Goal: Information Seeking & Learning: Find specific fact

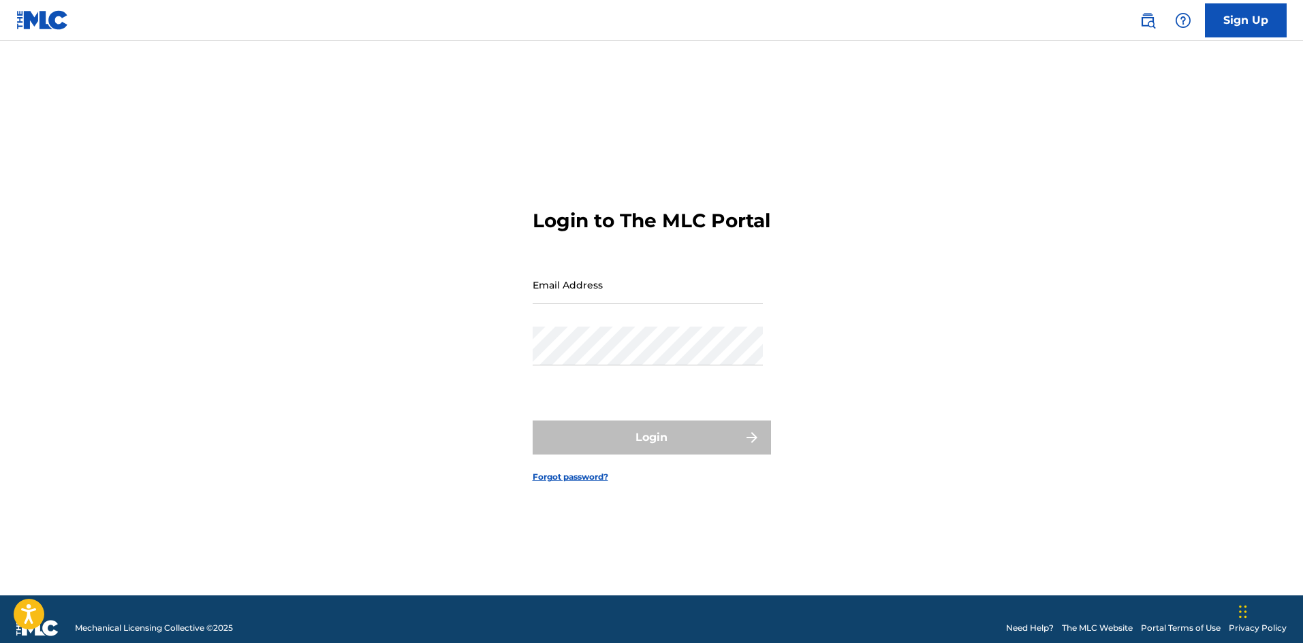
click at [637, 304] on input "Email Address" at bounding box center [647, 285] width 230 height 39
type input "[PERSON_NAME][EMAIL_ADDRESS][PERSON_NAME][DOMAIN_NAME]"
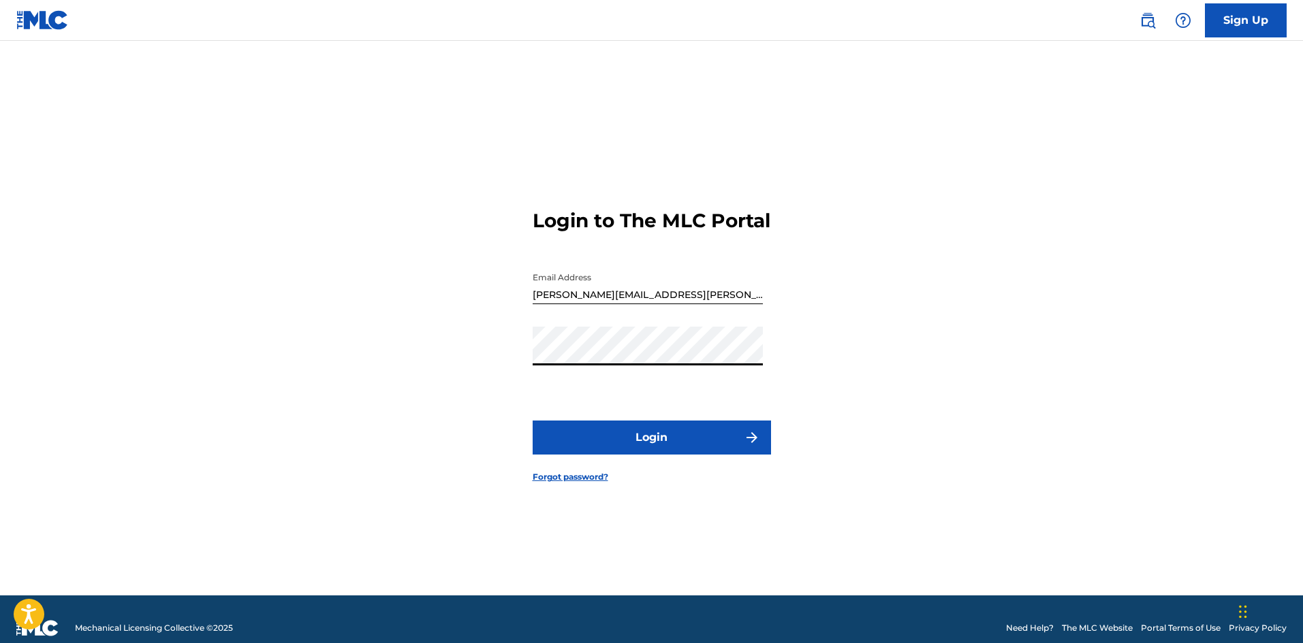
click at [532, 421] on button "Login" at bounding box center [651, 438] width 238 height 34
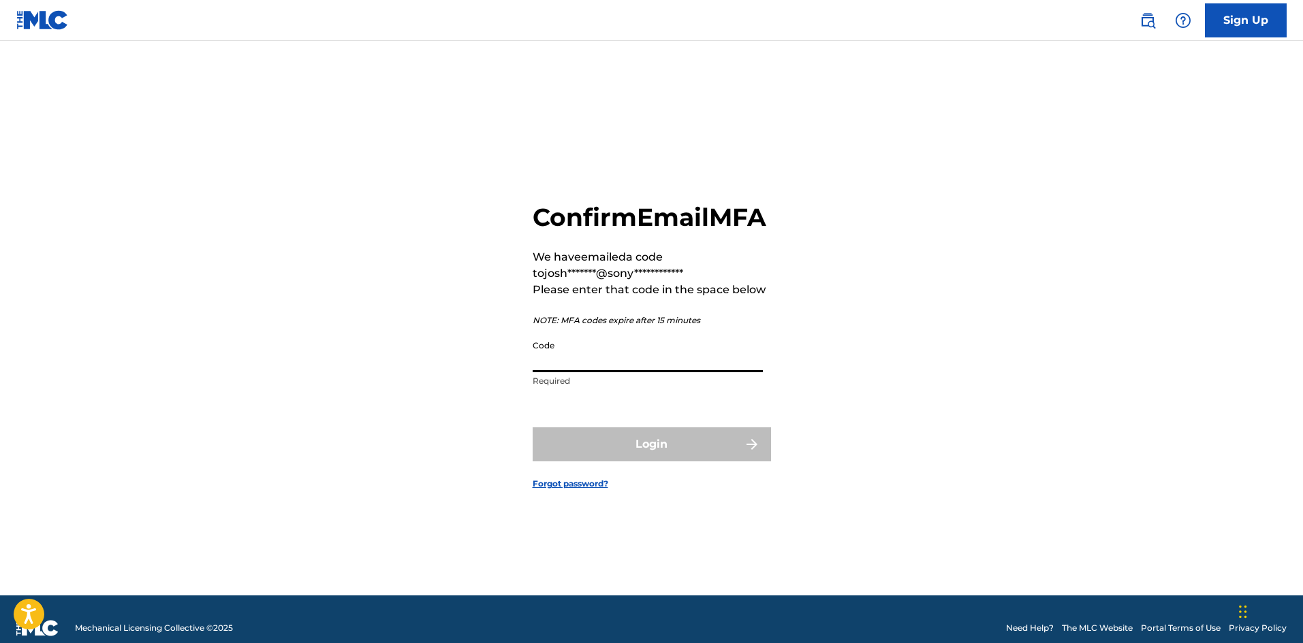
click at [594, 371] on input "Code" at bounding box center [647, 353] width 230 height 39
paste input "305324"
type input "305324"
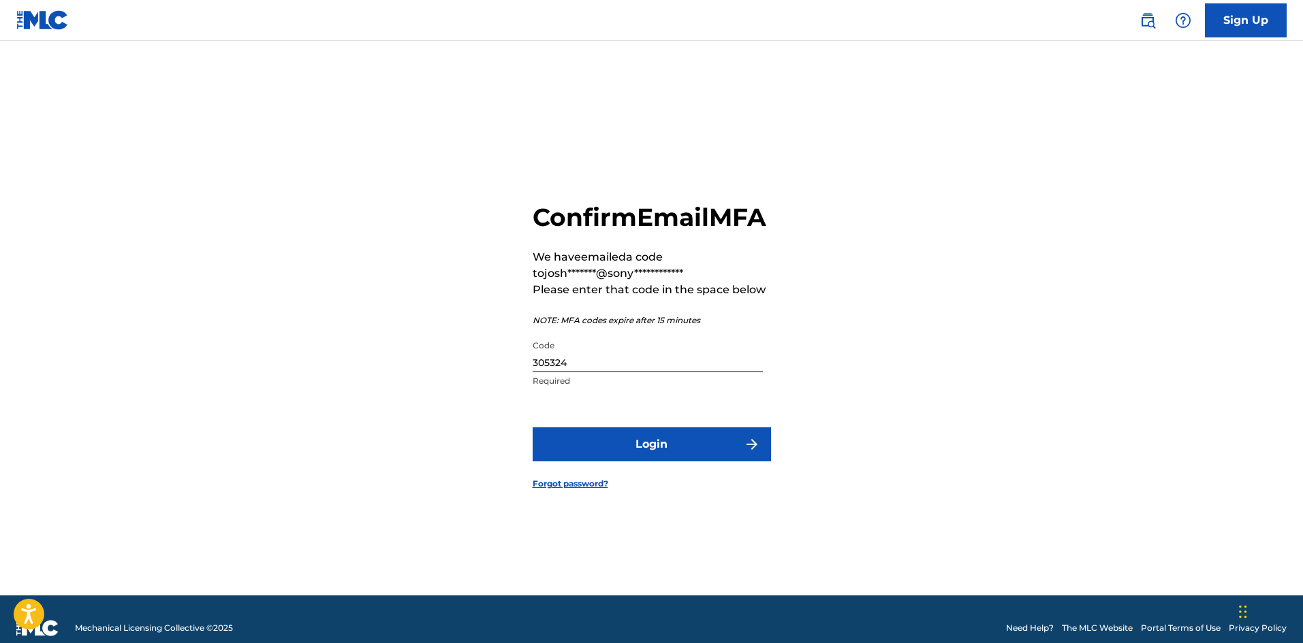
click at [660, 462] on button "Login" at bounding box center [651, 445] width 238 height 34
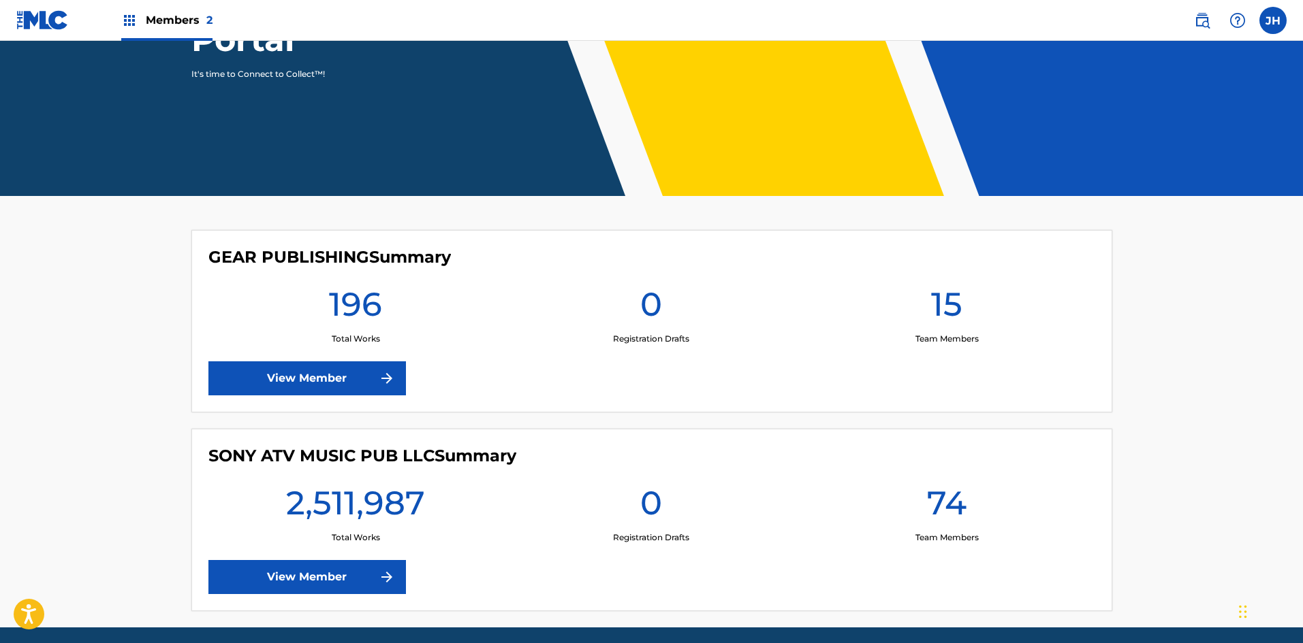
scroll to position [204, 0]
click at [332, 567] on link "View Member" at bounding box center [306, 577] width 197 height 34
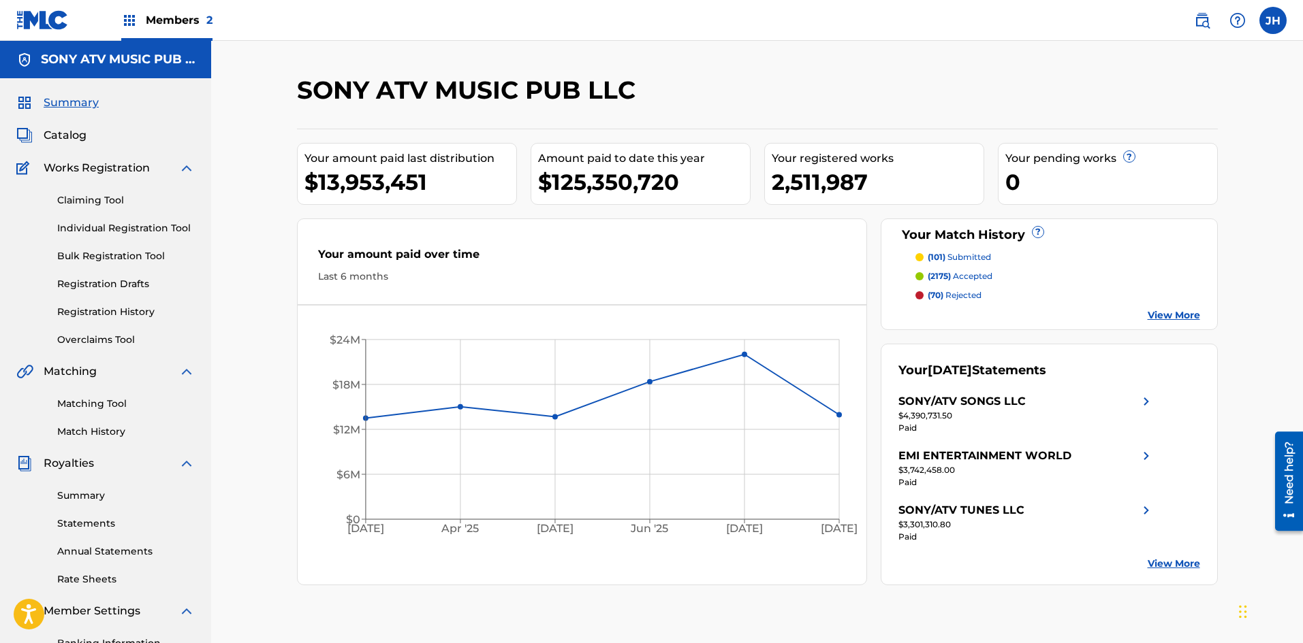
click at [74, 135] on span "Catalog" at bounding box center [65, 135] width 43 height 16
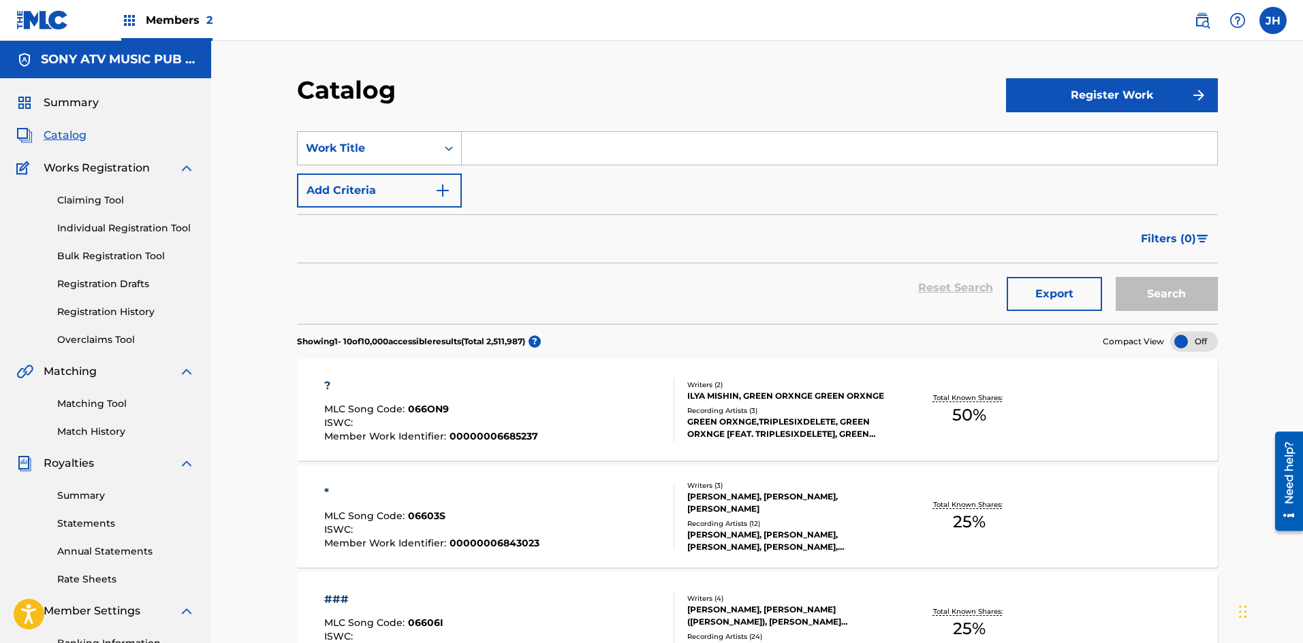
click at [421, 158] on div "Work Title" at bounding box center [367, 148] width 139 height 26
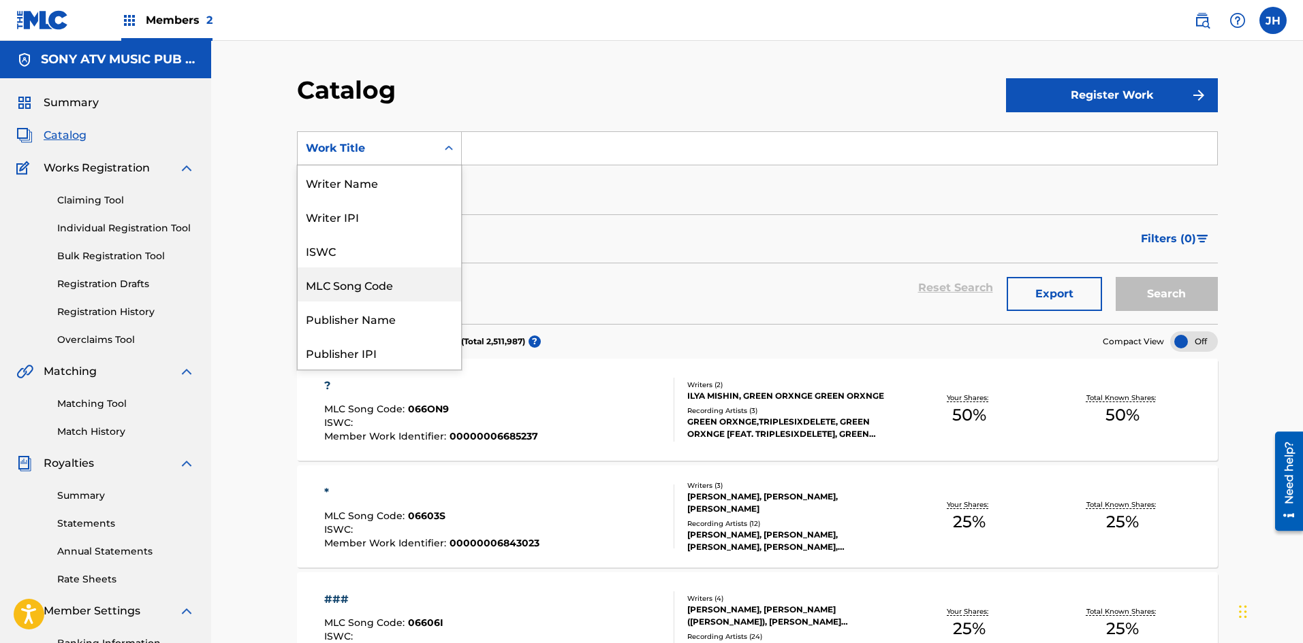
drag, startPoint x: 386, startPoint y: 283, endPoint x: 460, endPoint y: 246, distance: 82.8
click at [388, 283] on div "MLC Song Code" at bounding box center [379, 285] width 163 height 34
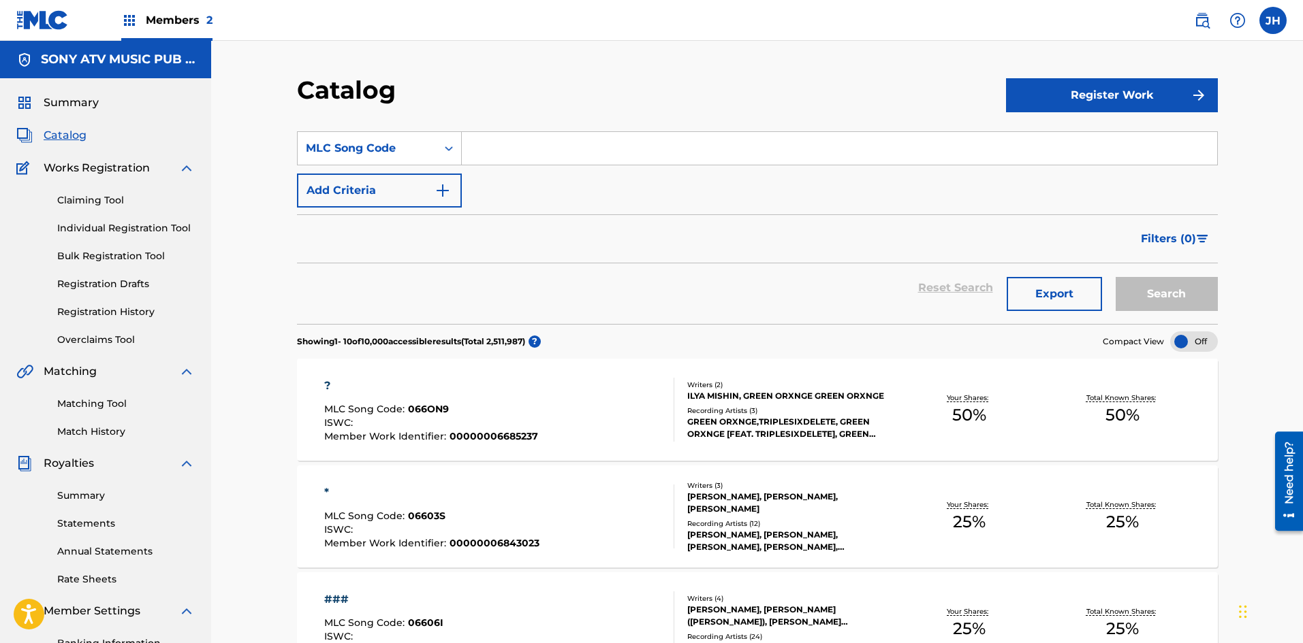
click at [533, 156] on input "Search Form" at bounding box center [839, 148] width 755 height 33
paste input "BB9VHU"
click at [1174, 297] on button "Search" at bounding box center [1166, 294] width 102 height 34
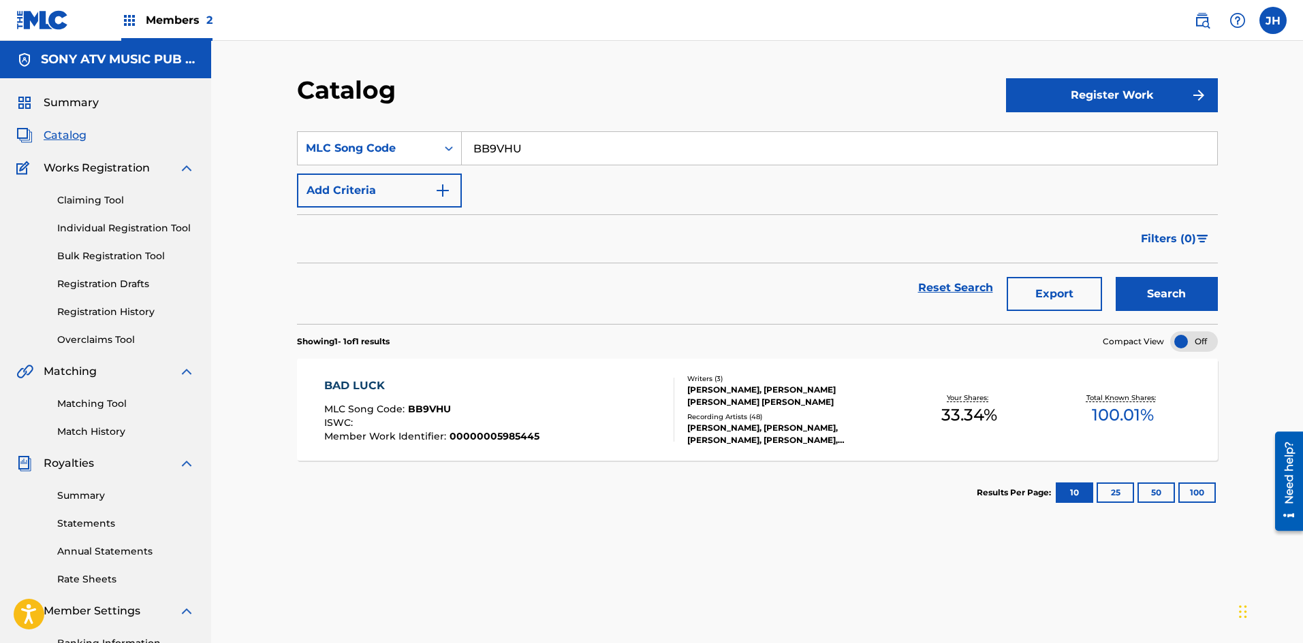
drag, startPoint x: 526, startPoint y: 142, endPoint x: 469, endPoint y: 151, distance: 58.0
click at [469, 151] on input "BB9VHU" at bounding box center [839, 148] width 755 height 33
paste input "WD1JCA"
click at [1164, 285] on button "Search" at bounding box center [1166, 294] width 102 height 34
drag, startPoint x: 468, startPoint y: 148, endPoint x: 454, endPoint y: 146, distance: 14.4
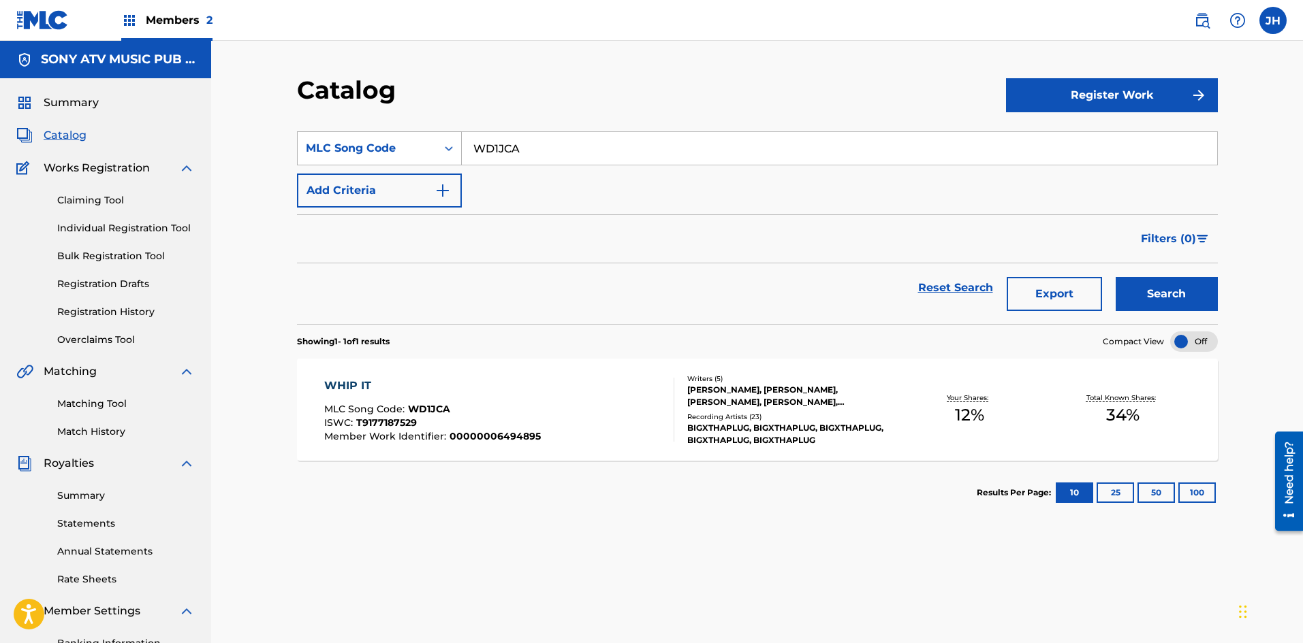
click at [453, 146] on div "SearchWithCriteriadf7fbd7d-9170-4c9e-8042-be3b9b61c9f5 MLC Song Code WD1JCA" at bounding box center [757, 148] width 921 height 34
paste input "TA6KFQ"
type input "TA6KFQ"
click at [1200, 304] on button "Search" at bounding box center [1166, 294] width 102 height 34
drag, startPoint x: 537, startPoint y: 155, endPoint x: 440, endPoint y: 143, distance: 98.1
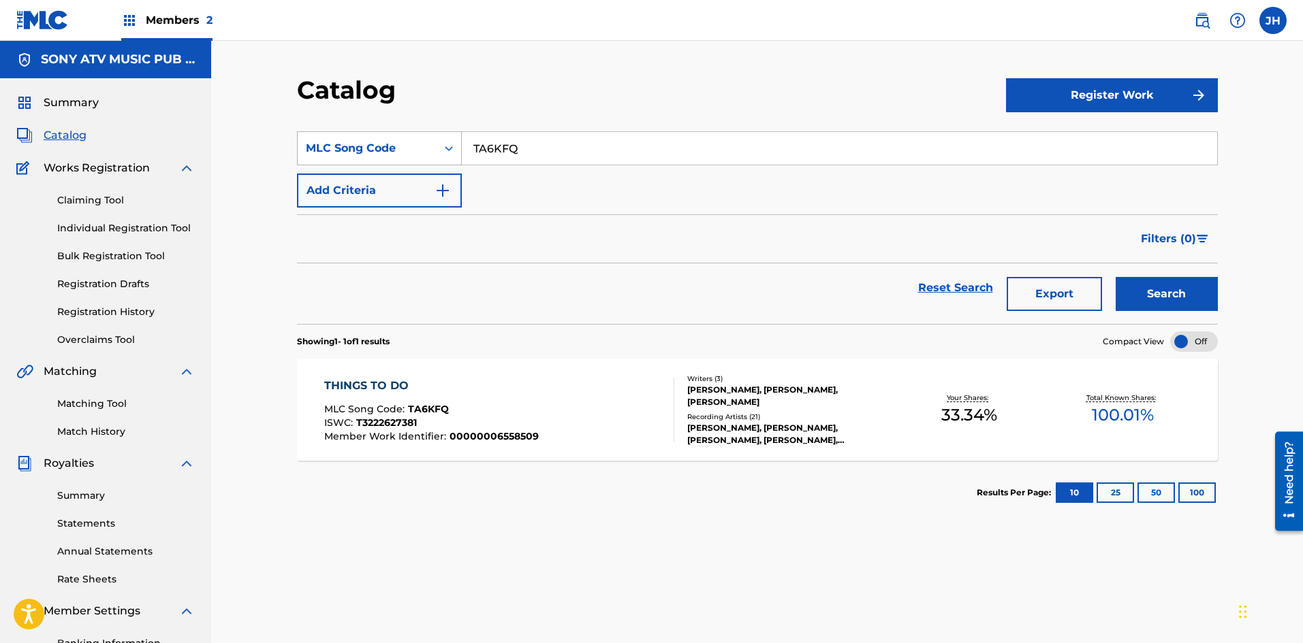
click at [440, 143] on div "SearchWithCriteriadf7fbd7d-9170-4c9e-8042-be3b9b61c9f5 MLC Song Code TA6KFQ" at bounding box center [757, 148] width 921 height 34
paste input "Search Form"
paste input "IC1G1D"
type input "IC1G1D"
click at [1228, 285] on div "Catalog Register Work SearchWithCriteriadf7fbd7d-9170-4c9e-8042-be3b9b61c9f5 ML…" at bounding box center [757, 413] width 953 height 676
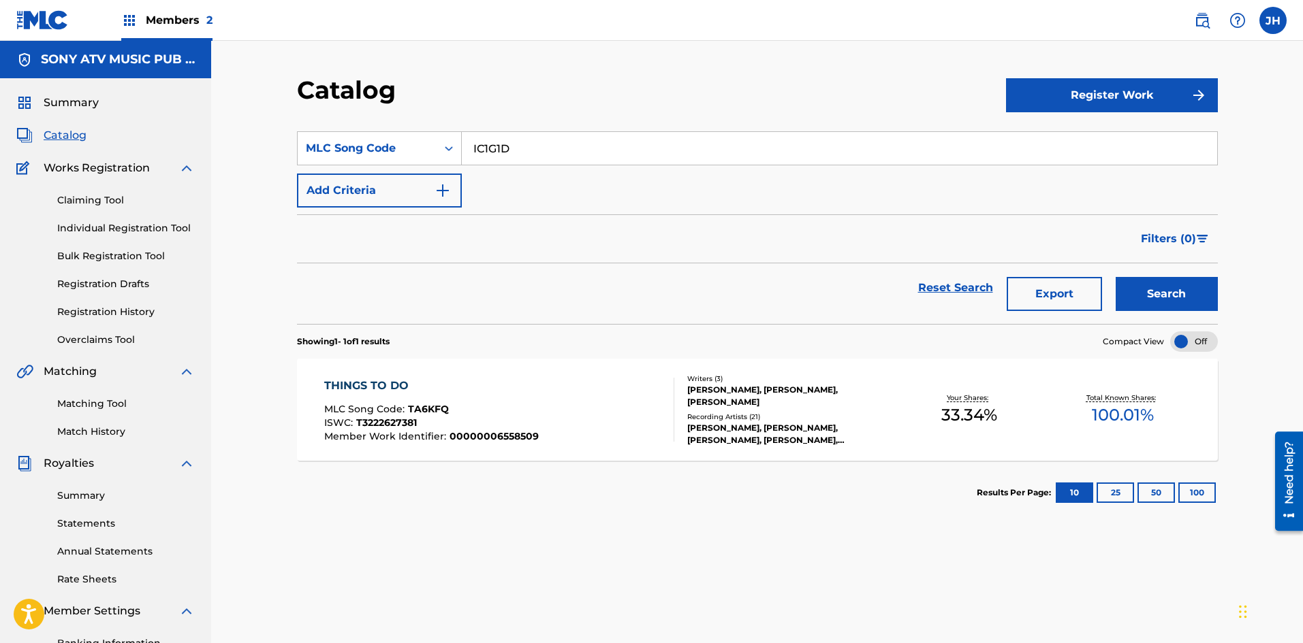
click at [1195, 290] on button "Search" at bounding box center [1166, 294] width 102 height 34
click at [773, 400] on div "[PERSON_NAME], [PERSON_NAME], [PERSON_NAME]" at bounding box center [790, 396] width 206 height 25
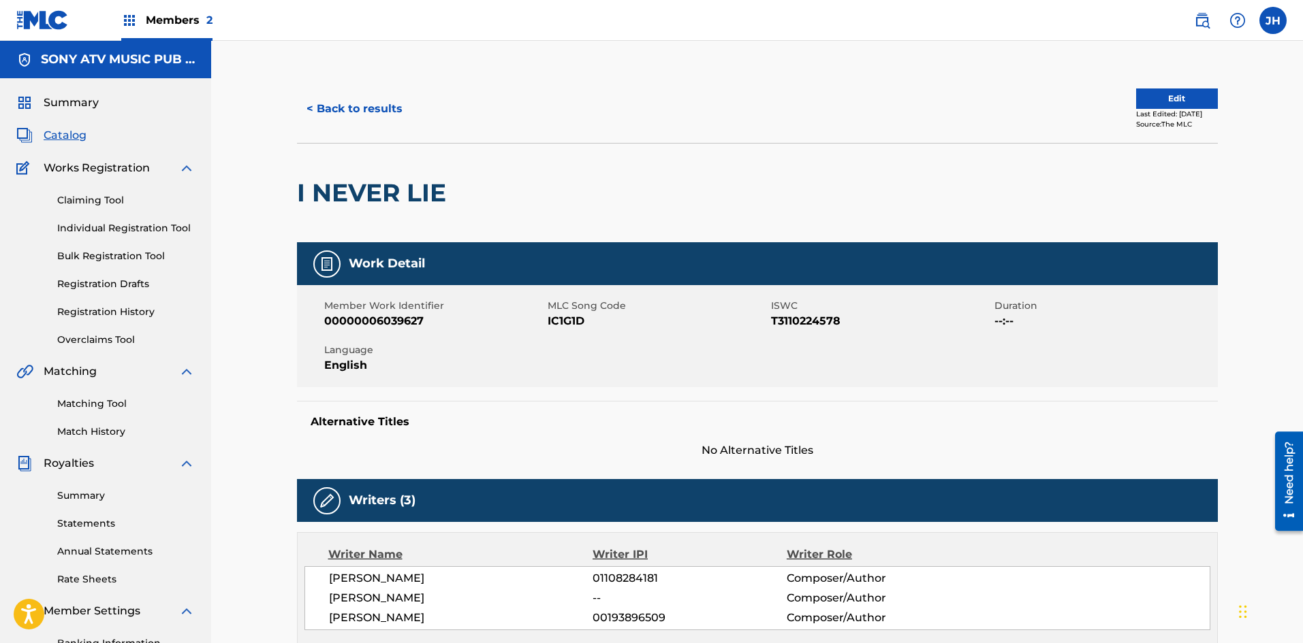
click at [313, 117] on button "< Back to results" at bounding box center [354, 109] width 115 height 34
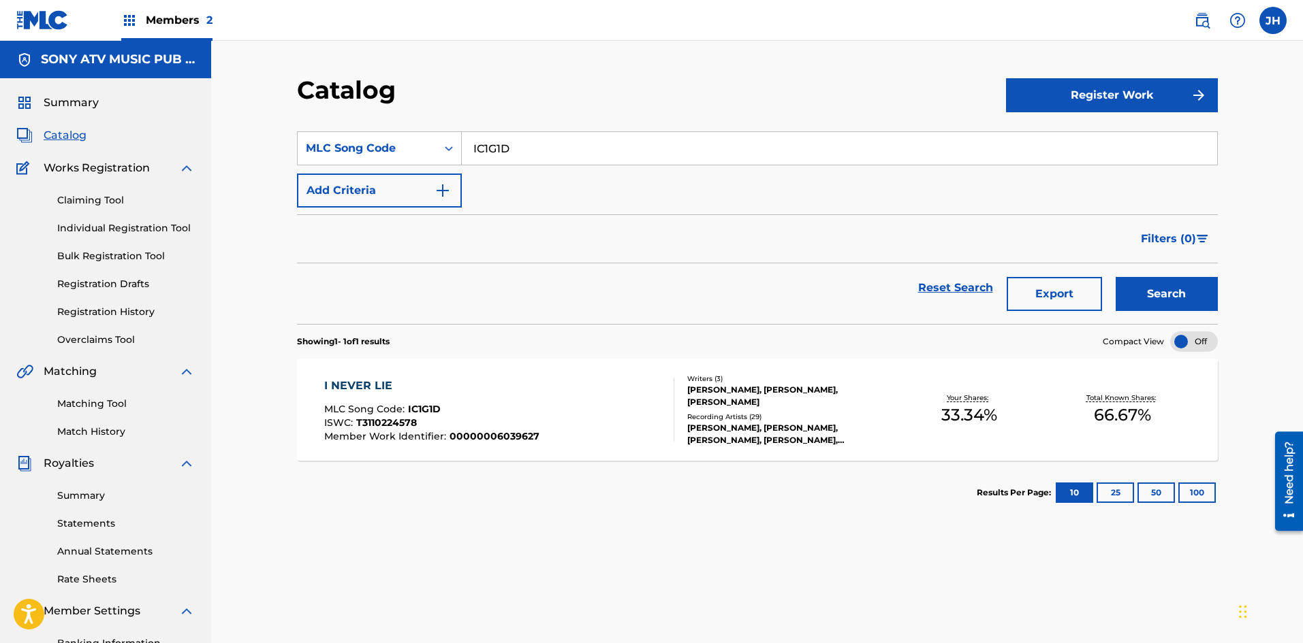
drag, startPoint x: 519, startPoint y: 146, endPoint x: 481, endPoint y: 145, distance: 37.5
click at [481, 145] on input "IC1G1D" at bounding box center [839, 148] width 755 height 33
click at [509, 150] on input "IC1G1D" at bounding box center [839, 148] width 755 height 33
click at [517, 149] on input "1G1DIC" at bounding box center [839, 148] width 755 height 33
click at [517, 150] on input "1G1DIC" at bounding box center [839, 148] width 755 height 33
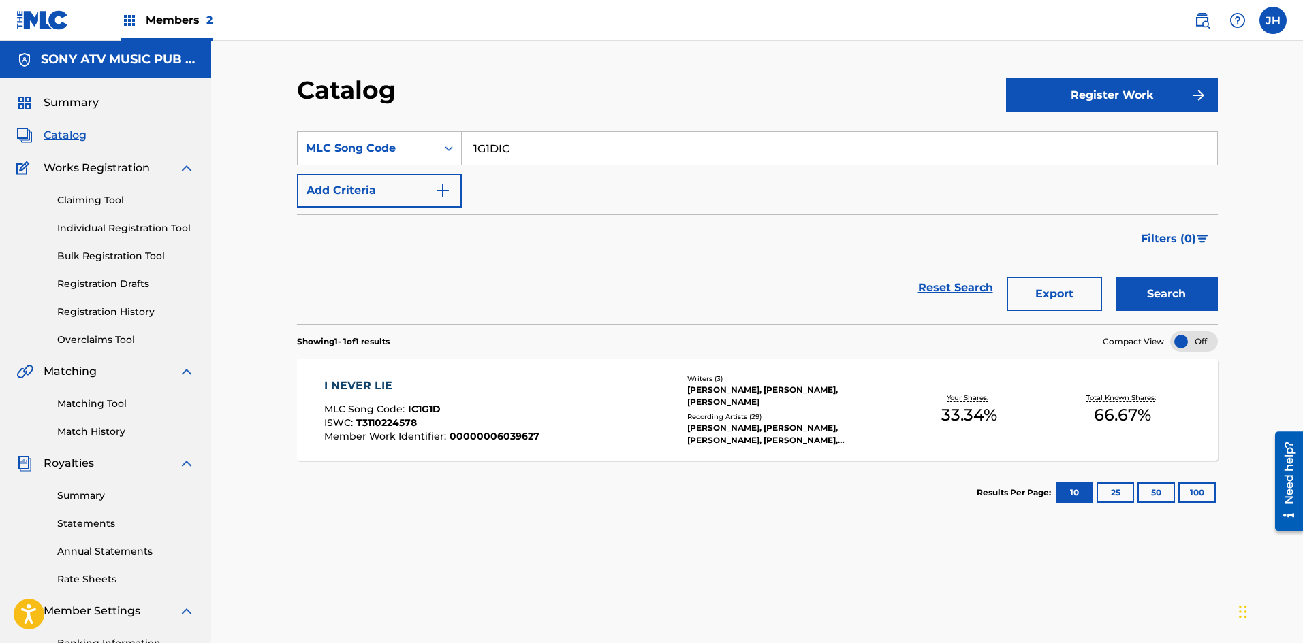
paste input "G61599"
type input "G61599"
click at [1166, 297] on button "Search" at bounding box center [1166, 294] width 102 height 34
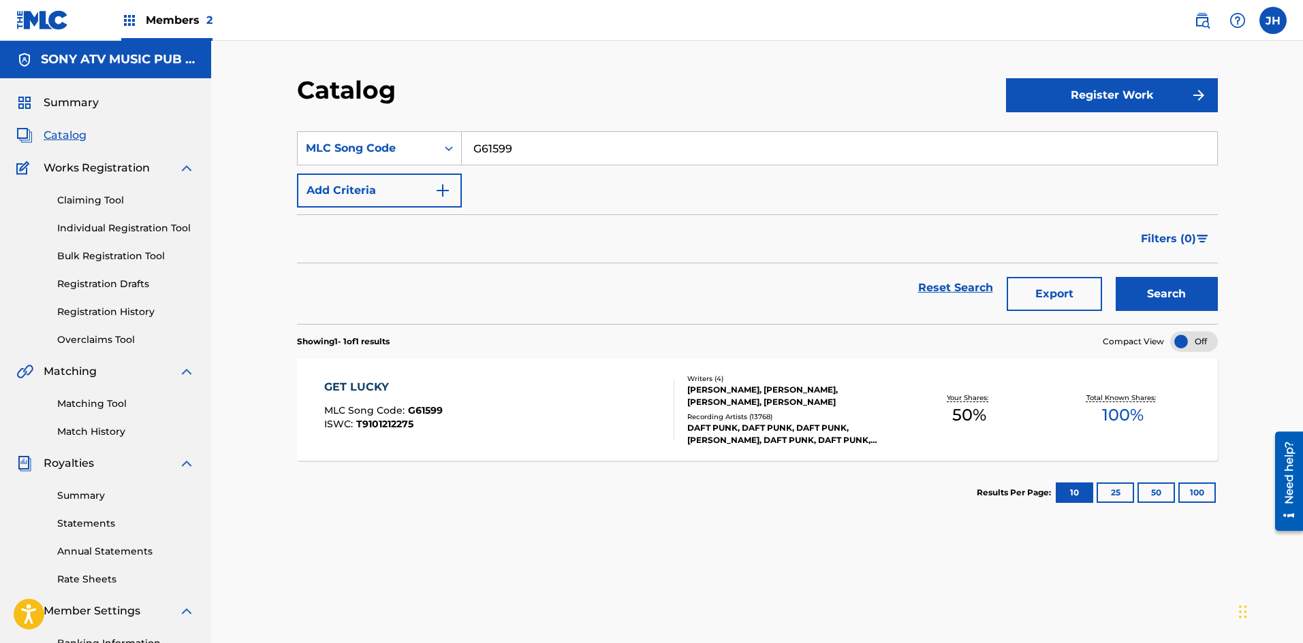
click at [514, 409] on div "GET LUCKY MLC Song Code : G61599 ISWC : T9101212275" at bounding box center [499, 409] width 350 height 61
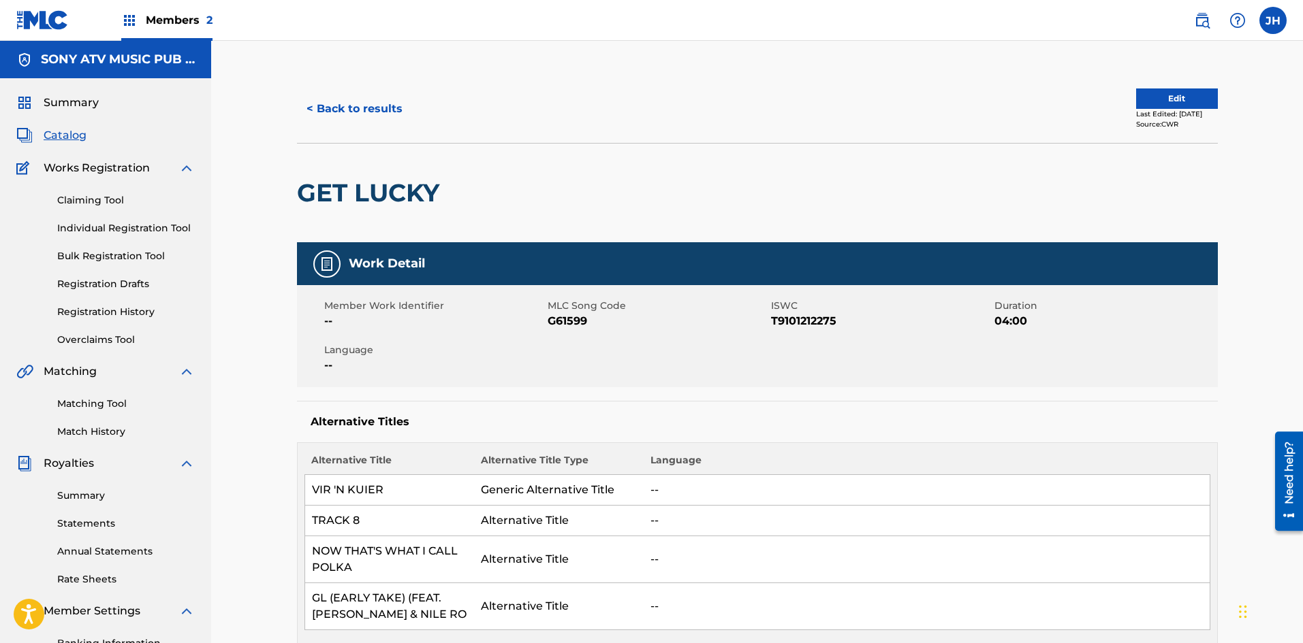
click at [332, 117] on button "< Back to results" at bounding box center [354, 109] width 115 height 34
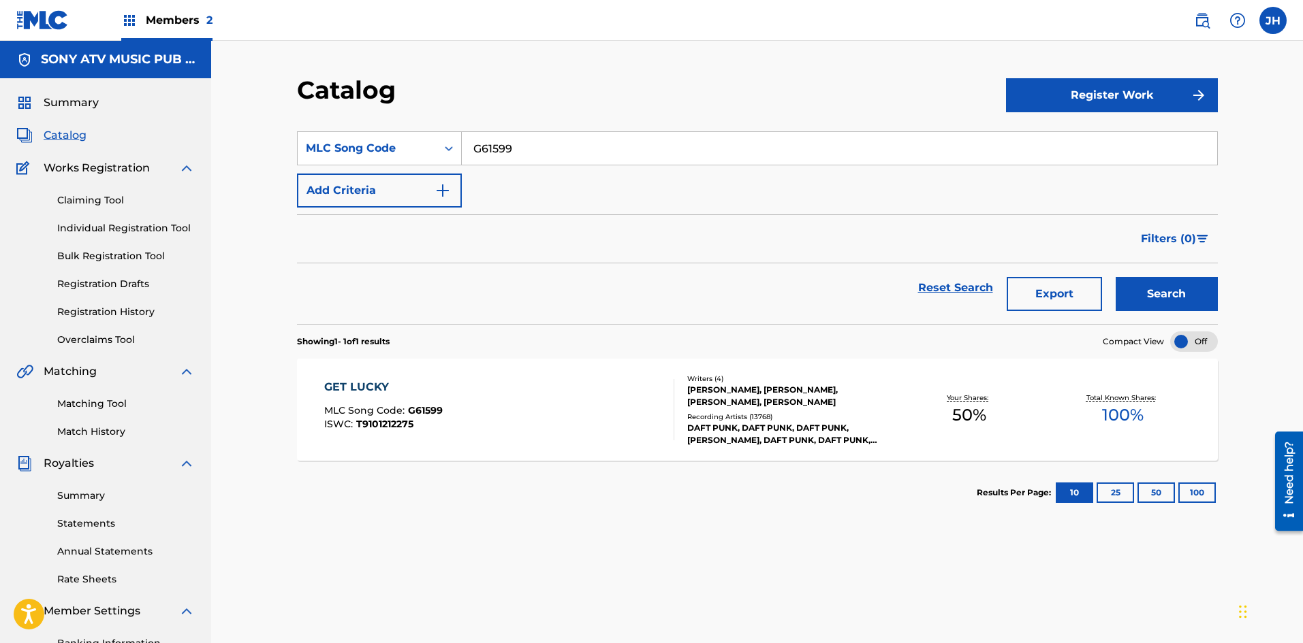
drag, startPoint x: 545, startPoint y: 151, endPoint x: 467, endPoint y: 148, distance: 78.4
click at [467, 148] on input "G61599" at bounding box center [839, 148] width 755 height 33
paste input "TA7BKQ"
click at [1194, 295] on button "Search" at bounding box center [1166, 294] width 102 height 34
drag, startPoint x: 533, startPoint y: 150, endPoint x: 444, endPoint y: 153, distance: 89.2
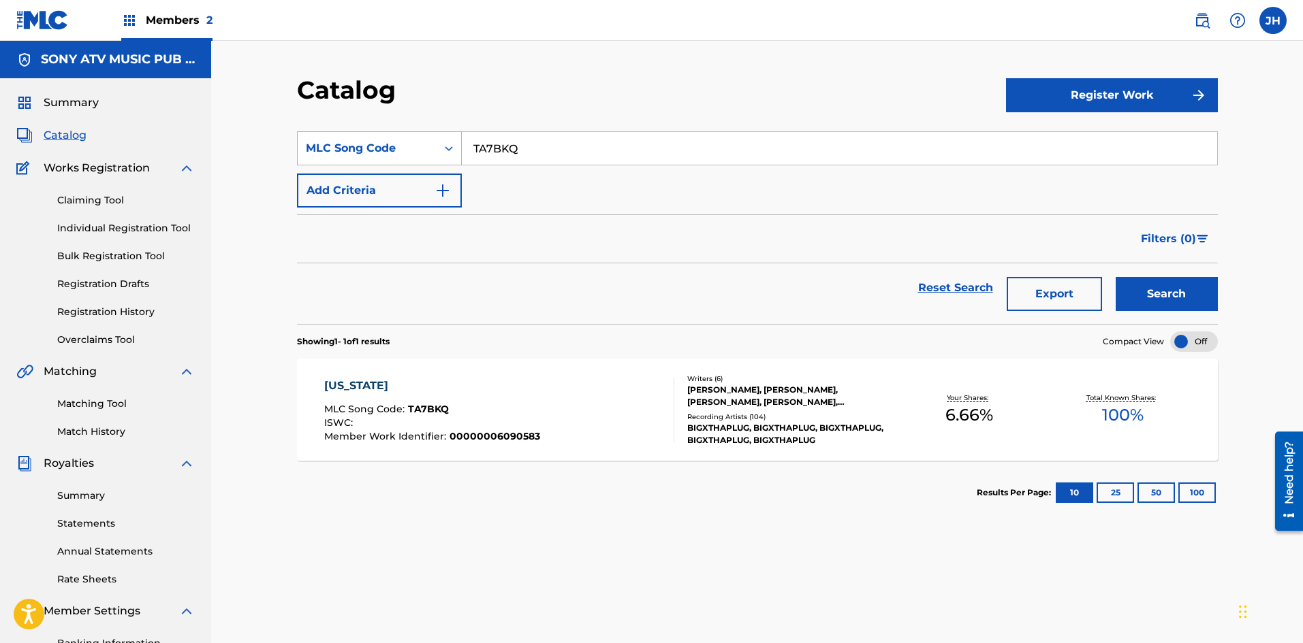
click at [444, 153] on div "SearchWithCriteriadf7fbd7d-9170-4c9e-8042-be3b9b61c9f5 MLC Song Code TA7BKQ" at bounding box center [757, 148] width 921 height 34
paste input "UA326I"
click at [1152, 297] on button "Search" at bounding box center [1166, 294] width 102 height 34
click at [584, 154] on input "UA326I" at bounding box center [839, 148] width 755 height 33
click at [584, 153] on input "UA326I" at bounding box center [839, 148] width 755 height 33
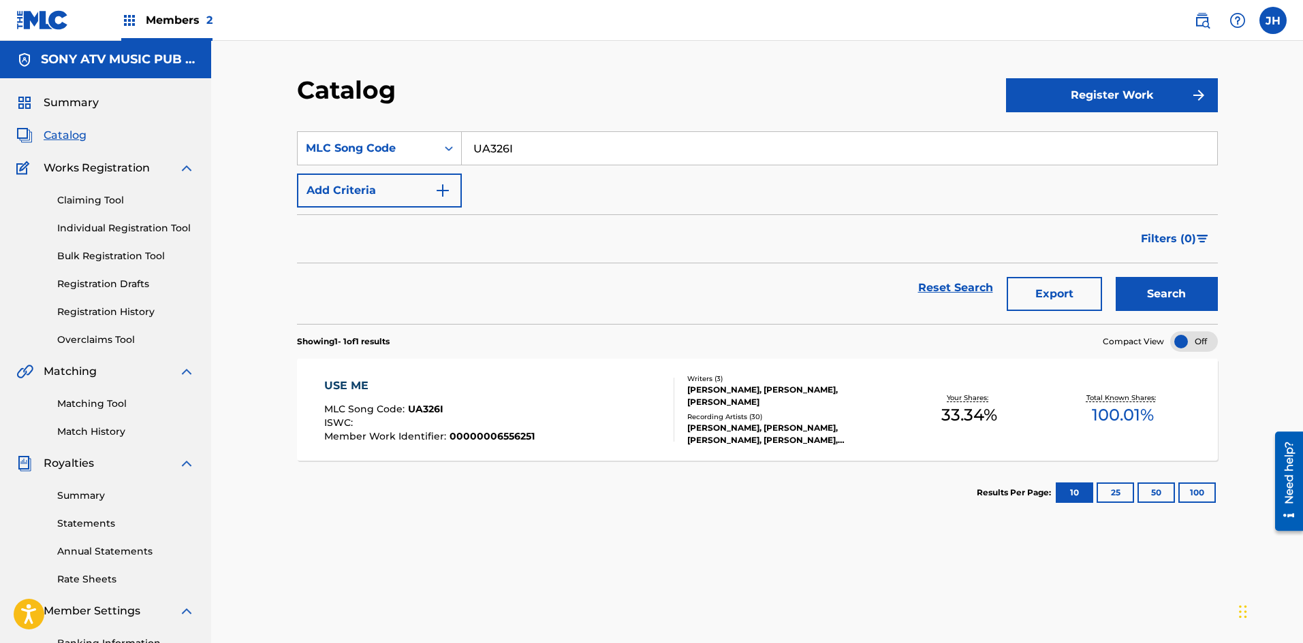
paste input "SD0QGC"
click at [1143, 284] on button "Search" at bounding box center [1166, 294] width 102 height 34
click at [545, 153] on input "SD0QGC" at bounding box center [839, 148] width 755 height 33
paste input "VENOM"
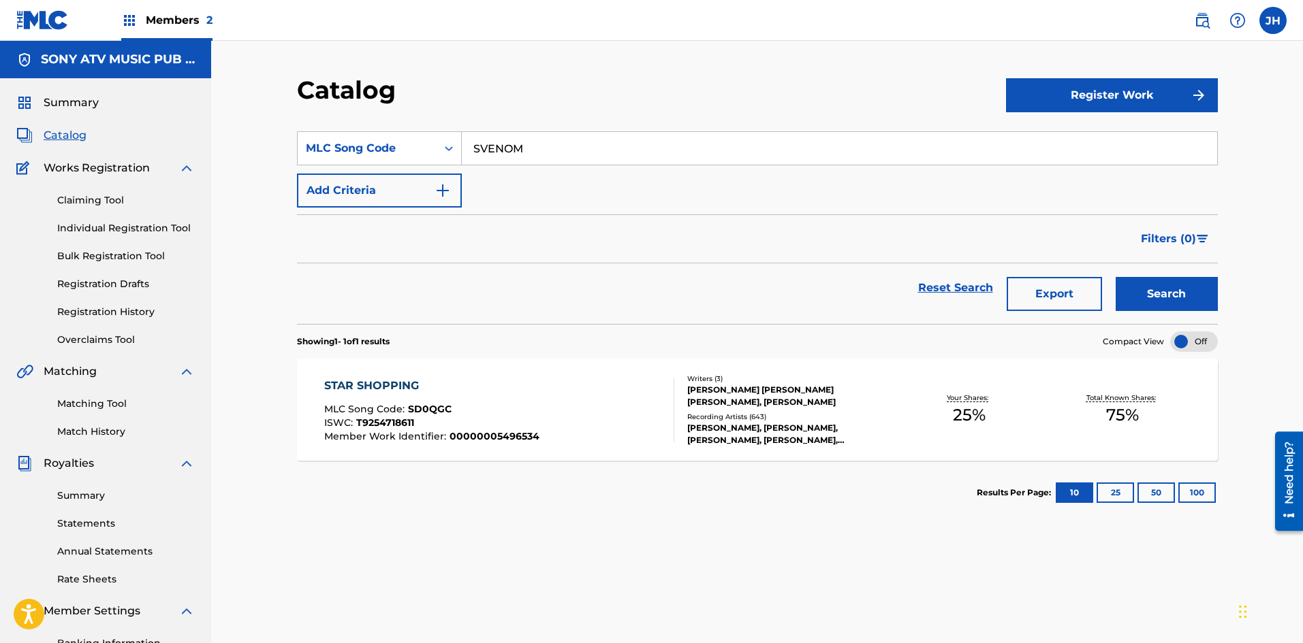
click at [1189, 291] on button "Search" at bounding box center [1166, 294] width 102 height 34
click at [535, 136] on input "SVENOM" at bounding box center [839, 148] width 755 height 33
click at [534, 138] on input "SVENOM" at bounding box center [839, 148] width 755 height 33
paste input "BC43SH"
click at [1177, 284] on button "Search" at bounding box center [1166, 294] width 102 height 34
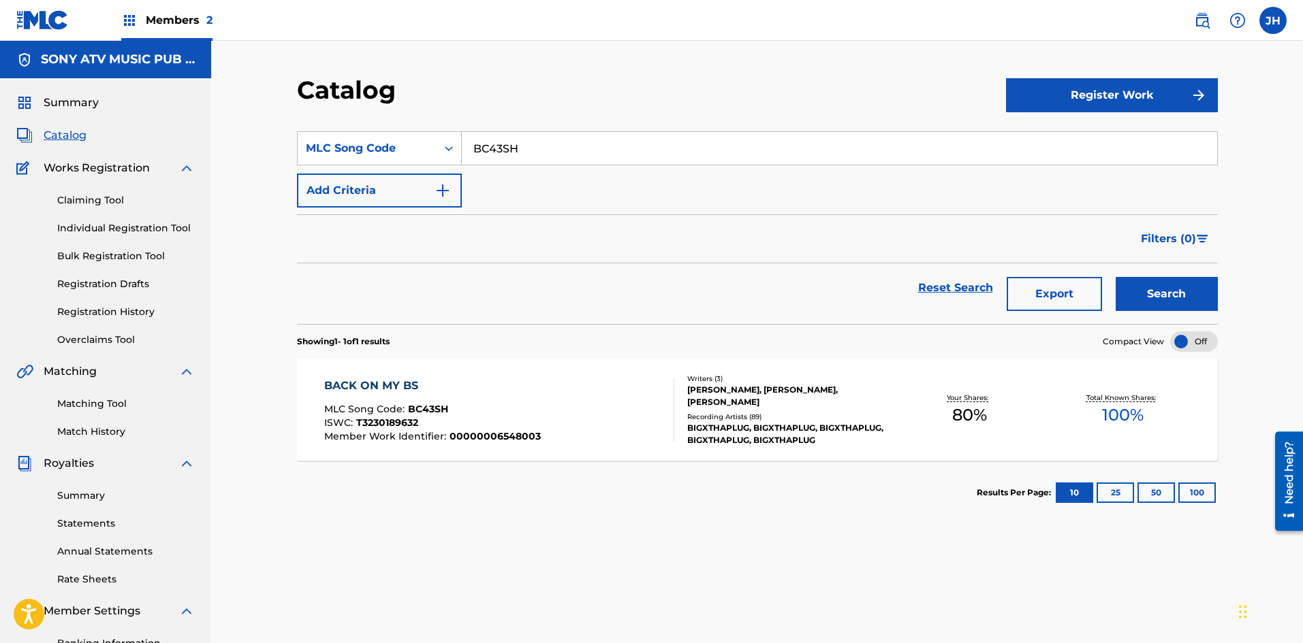
click at [522, 152] on input "BC43SH" at bounding box center [839, 148] width 755 height 33
paste input "TA6KFQ"
click at [1155, 287] on button "Search" at bounding box center [1166, 294] width 102 height 34
drag, startPoint x: 469, startPoint y: 153, endPoint x: 453, endPoint y: 153, distance: 15.7
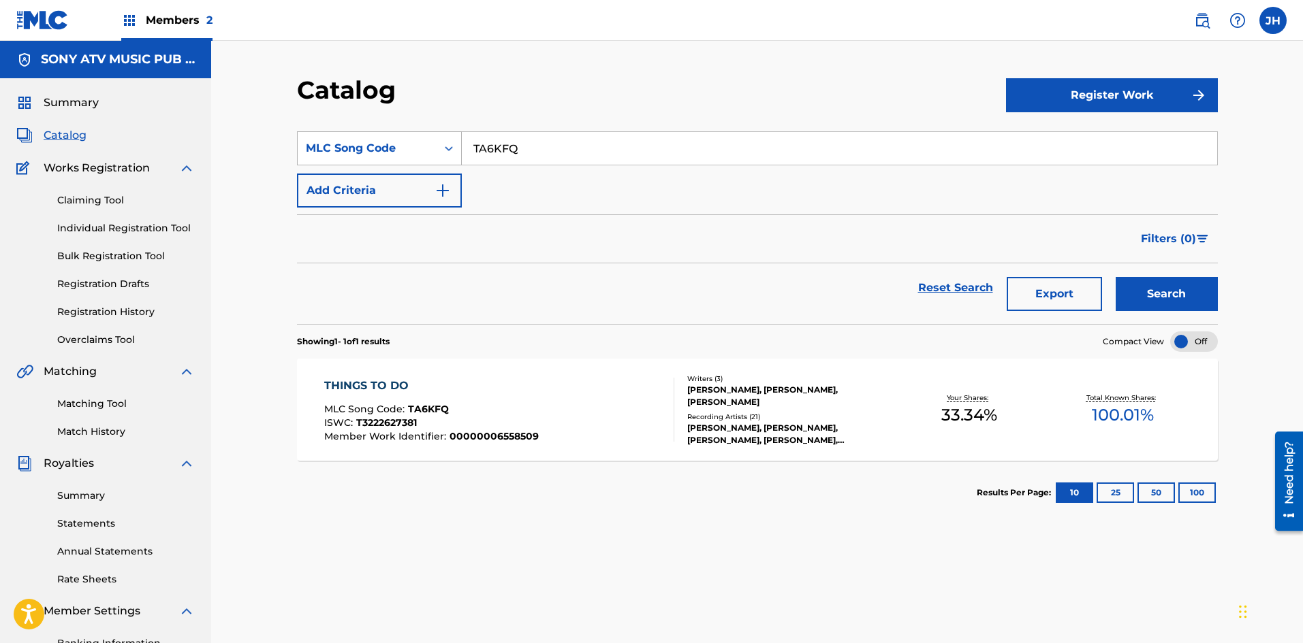
click at [453, 153] on div "SearchWithCriteriadf7fbd7d-9170-4c9e-8042-be3b9b61c9f5 MLC Song Code TA6KFQ" at bounding box center [757, 148] width 921 height 34
paste input "LB0LPE"
click at [1176, 287] on button "Search" at bounding box center [1166, 294] width 102 height 34
drag, startPoint x: 505, startPoint y: 148, endPoint x: 424, endPoint y: 147, distance: 81.0
click at [423, 148] on div "SearchWithCriteriadf7fbd7d-9170-4c9e-8042-be3b9b61c9f5 MLC Song Code LB0LPE" at bounding box center [757, 148] width 921 height 34
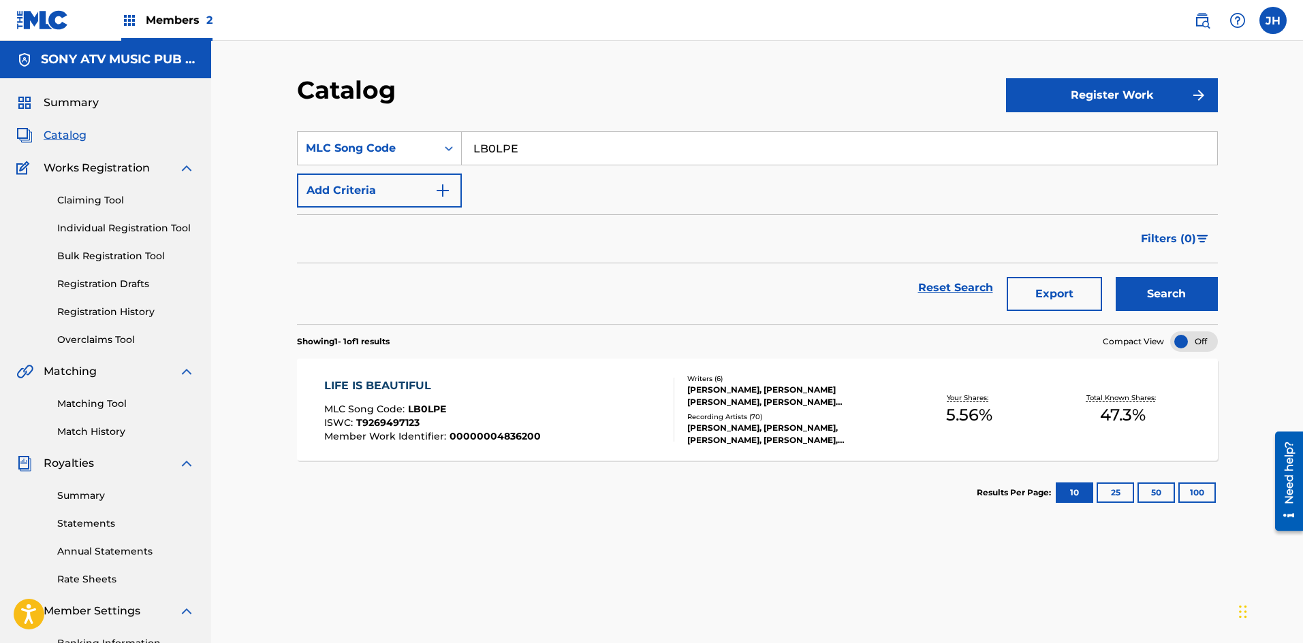
paste input "R5AIU"
click at [1183, 289] on button "Search" at bounding box center [1166, 294] width 102 height 34
drag, startPoint x: 511, startPoint y: 148, endPoint x: 460, endPoint y: 153, distance: 51.3
click at [460, 153] on div "SearchWithCriteriadf7fbd7d-9170-4c9e-8042-be3b9b61c9f5 MLC Song Code LR5AIU" at bounding box center [757, 148] width 921 height 34
paste input "9375R"
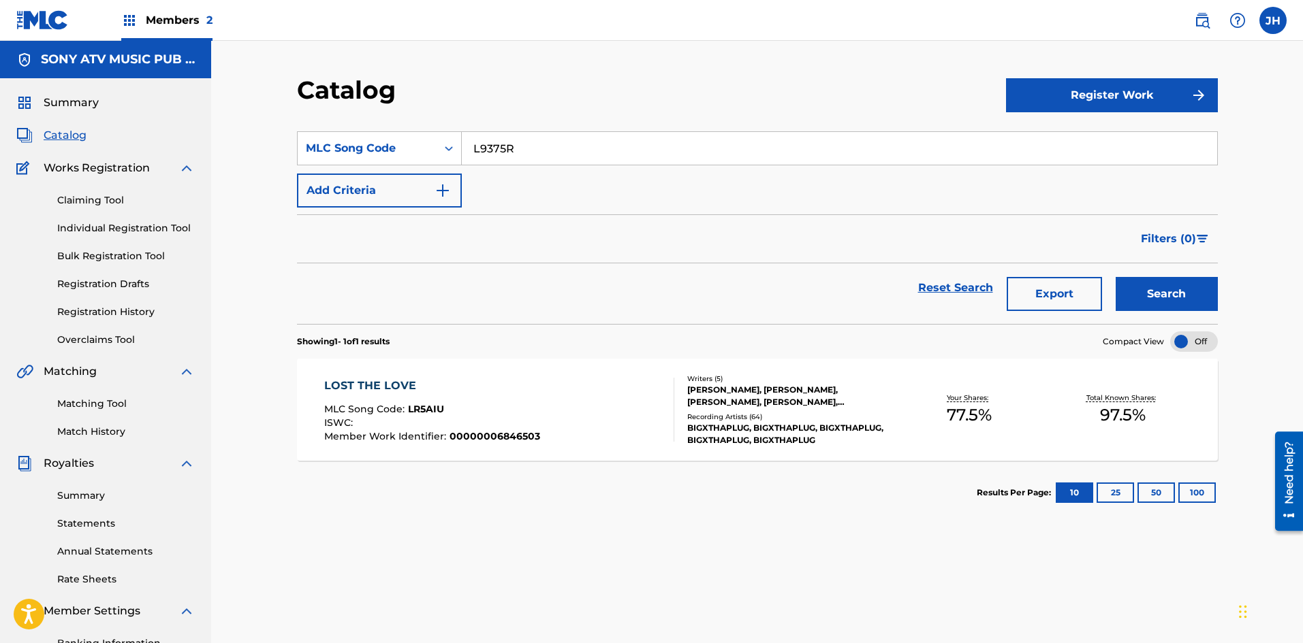
click at [1182, 302] on button "Search" at bounding box center [1166, 294] width 102 height 34
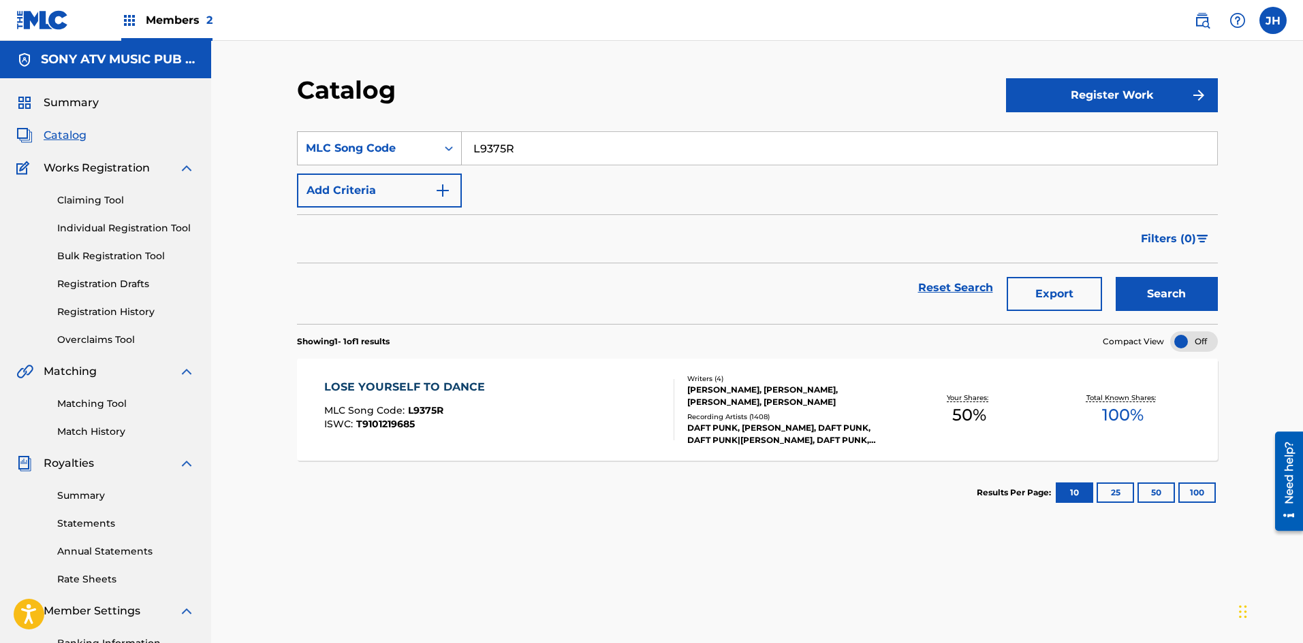
drag, startPoint x: 500, startPoint y: 148, endPoint x: 458, endPoint y: 144, distance: 42.4
click at [458, 144] on div "SearchWithCriteriadf7fbd7d-9170-4c9e-8042-be3b9b61c9f5 MLC Song Code L9375R" at bounding box center [757, 148] width 921 height 34
paste input "WD1JCA"
click at [1183, 297] on button "Search" at bounding box center [1166, 294] width 102 height 34
drag, startPoint x: 516, startPoint y: 149, endPoint x: 479, endPoint y: 157, distance: 37.7
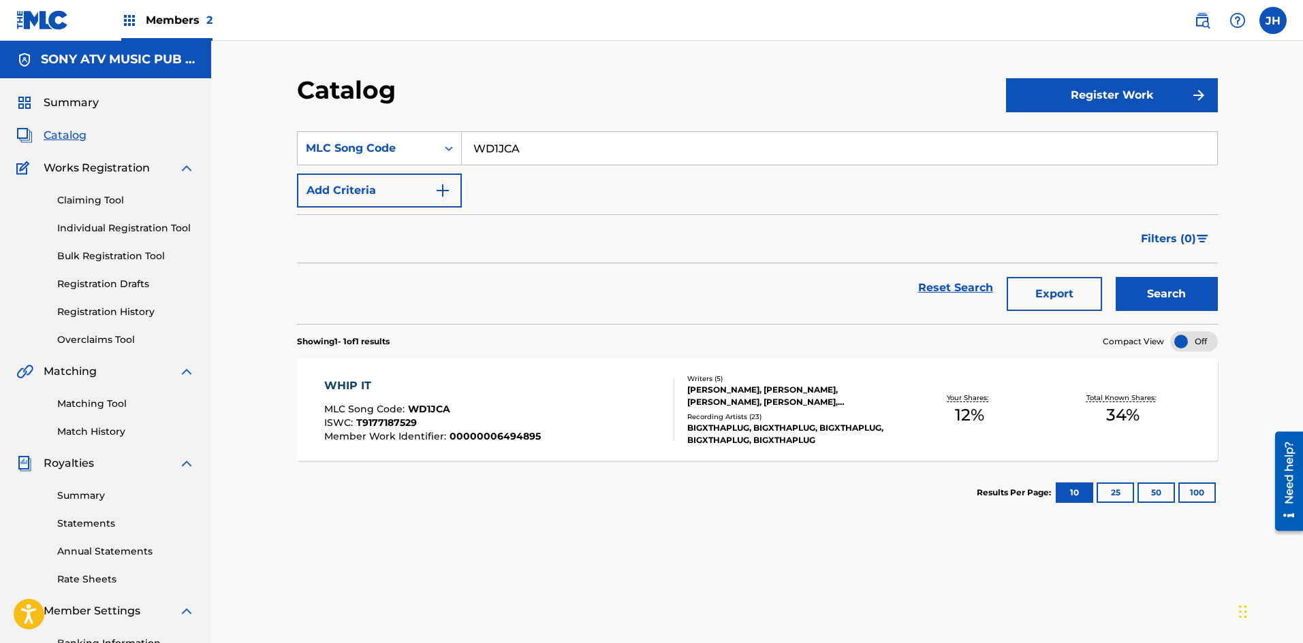
click at [478, 150] on input "WD1JCA" at bounding box center [839, 148] width 755 height 33
paste input "1B5S8O"
click at [1147, 287] on button "Search" at bounding box center [1166, 294] width 102 height 34
click at [547, 150] on input "1B5S8O" at bounding box center [839, 148] width 755 height 33
click at [546, 150] on input "1B5S8O" at bounding box center [839, 148] width 755 height 33
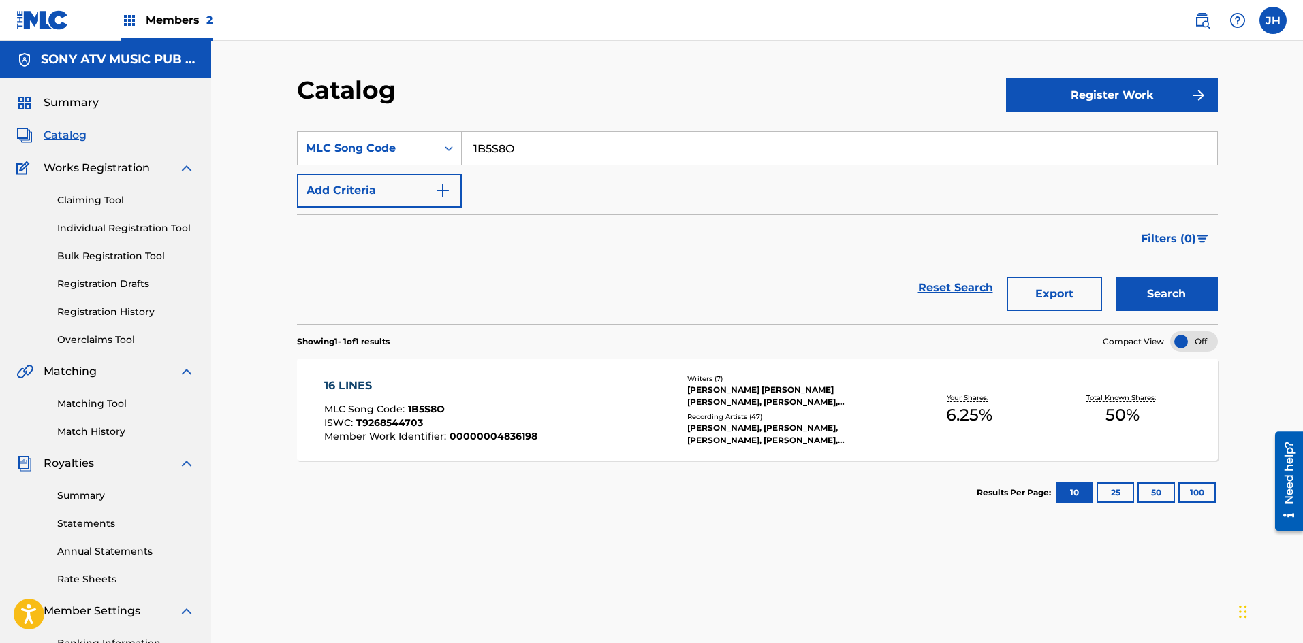
paste input "A33441"
type input "A33441"
click at [1175, 304] on button "Search" at bounding box center [1166, 294] width 102 height 34
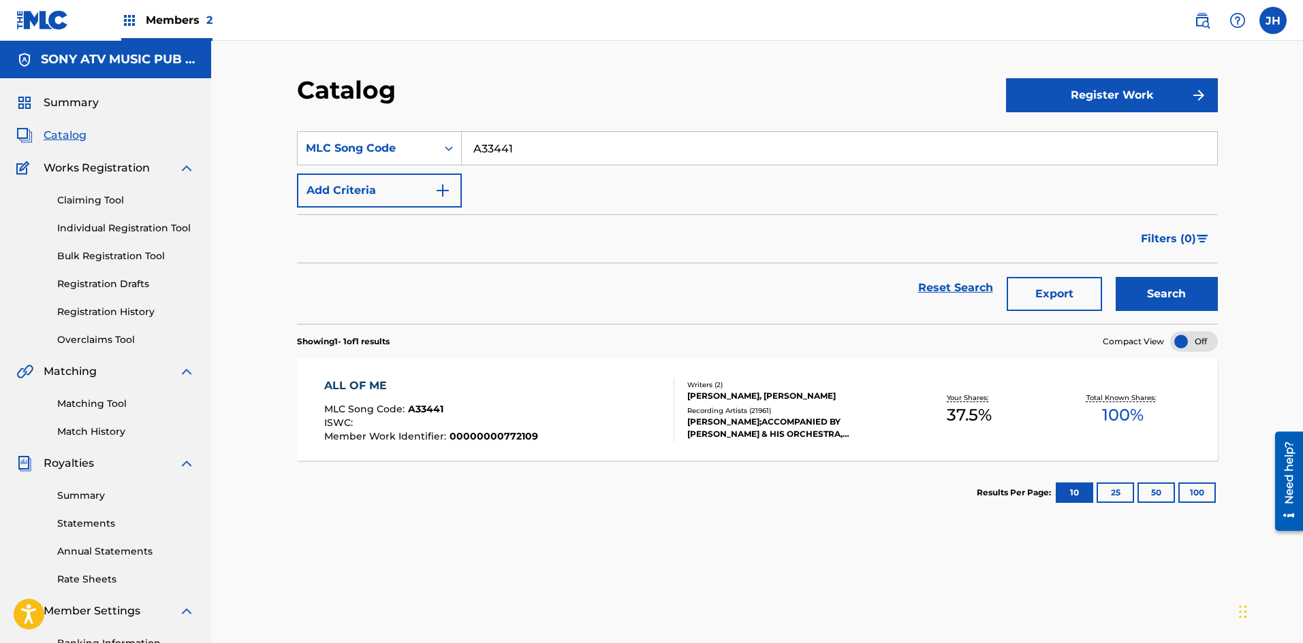
drag, startPoint x: 549, startPoint y: 148, endPoint x: 466, endPoint y: 148, distance: 82.4
click at [466, 148] on input "A33441" at bounding box center [839, 148] width 755 height 33
click at [520, 355] on section "ALL OF ME MLC Song Code : A33441 ISWC : Member Work Identifier : 00000000772109…" at bounding box center [757, 406] width 921 height 109
click at [475, 397] on div "ALL OF ME MLC Song Code : A33441 ISWC : Member Work Identifier : 00000000772109" at bounding box center [431, 410] width 214 height 64
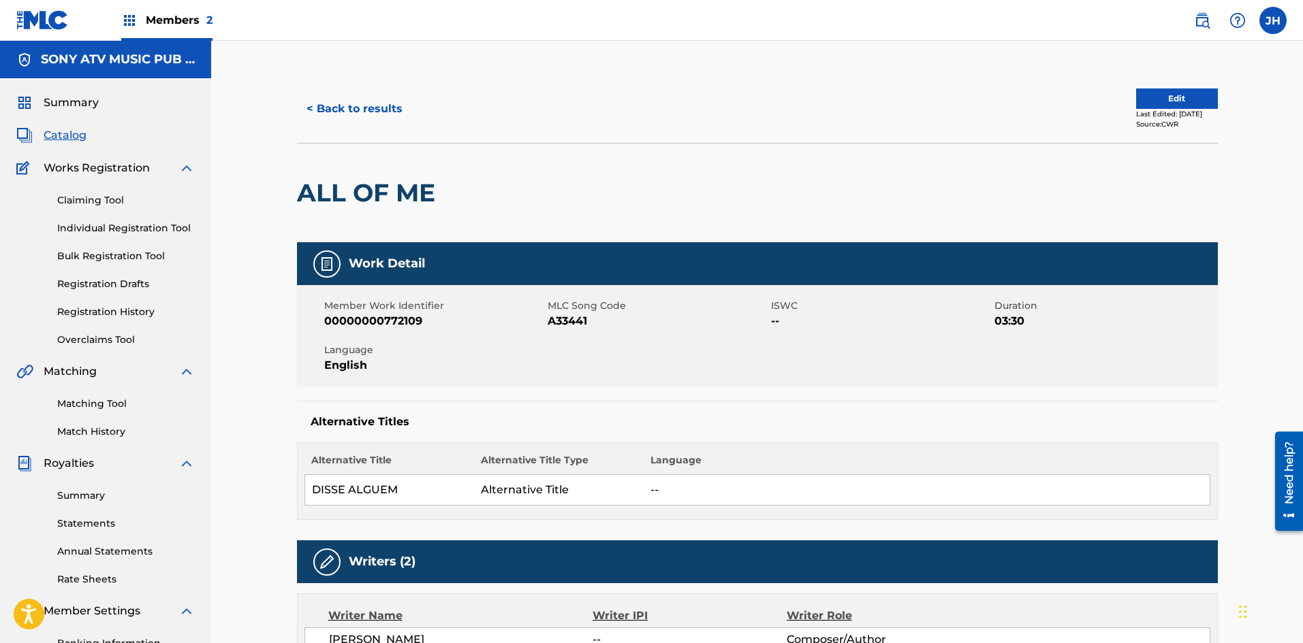
drag, startPoint x: 349, startPoint y: 115, endPoint x: 293, endPoint y: 112, distance: 56.6
click at [347, 114] on button "< Back to results" at bounding box center [354, 109] width 115 height 34
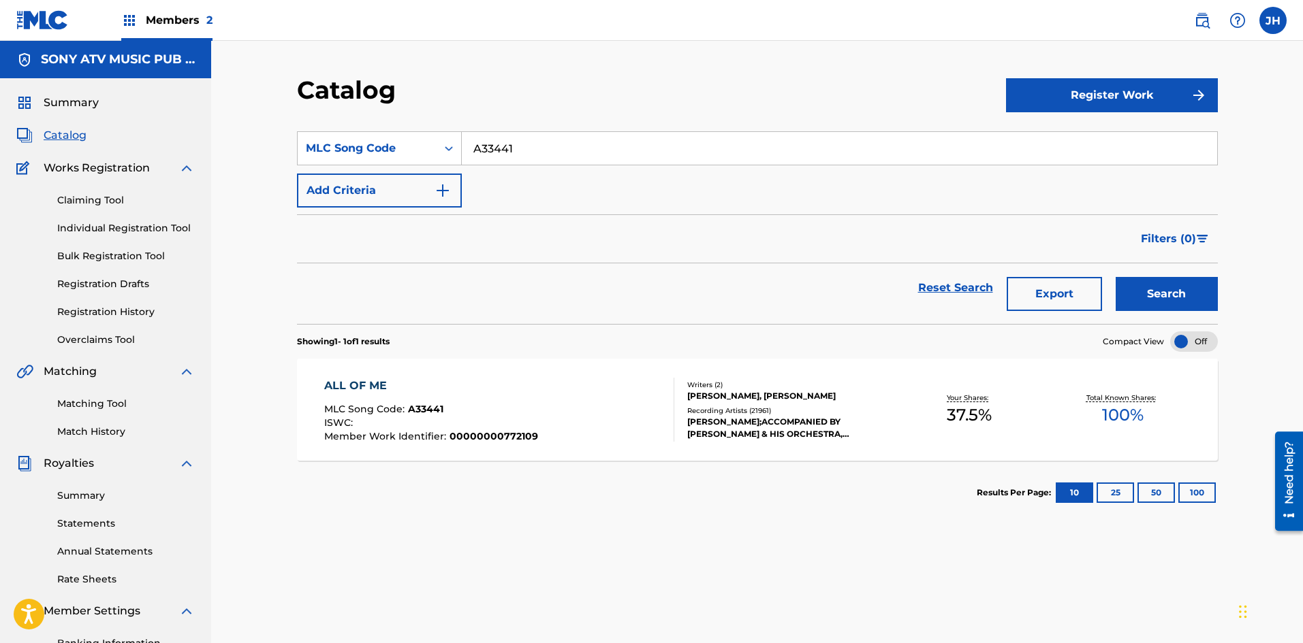
drag, startPoint x: 1209, startPoint y: 22, endPoint x: 1192, endPoint y: 27, distance: 18.5
click at [1209, 22] on link at bounding box center [1201, 20] width 27 height 27
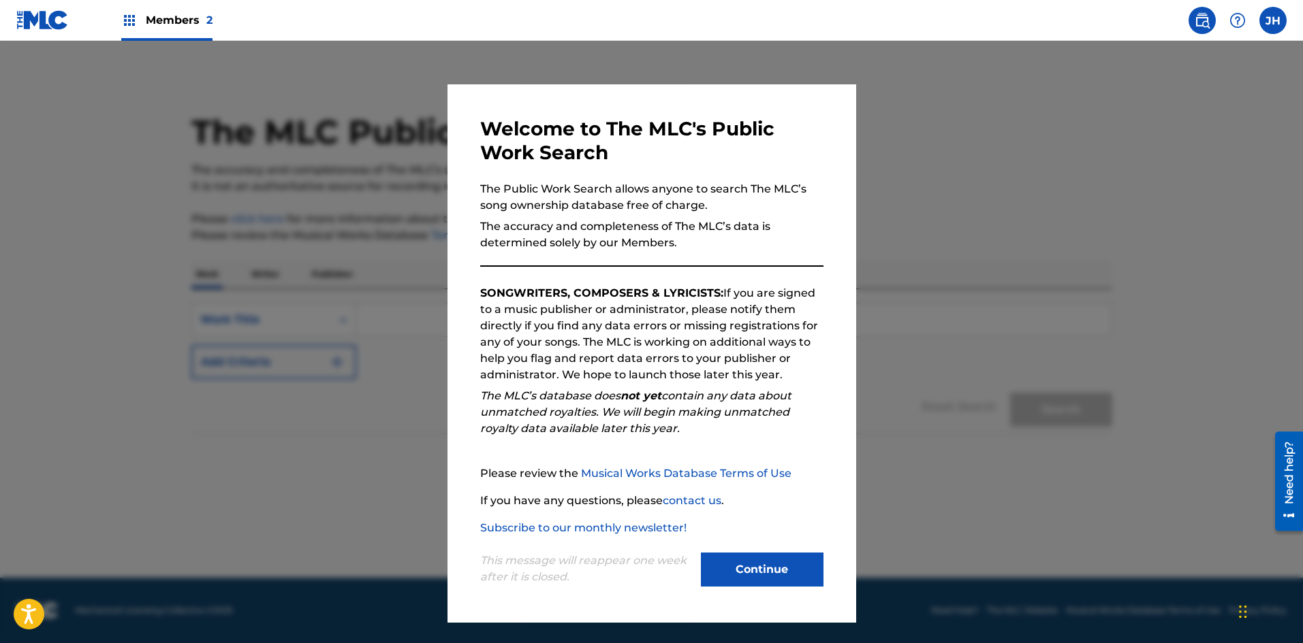
click at [781, 575] on button "Continue" at bounding box center [762, 570] width 123 height 34
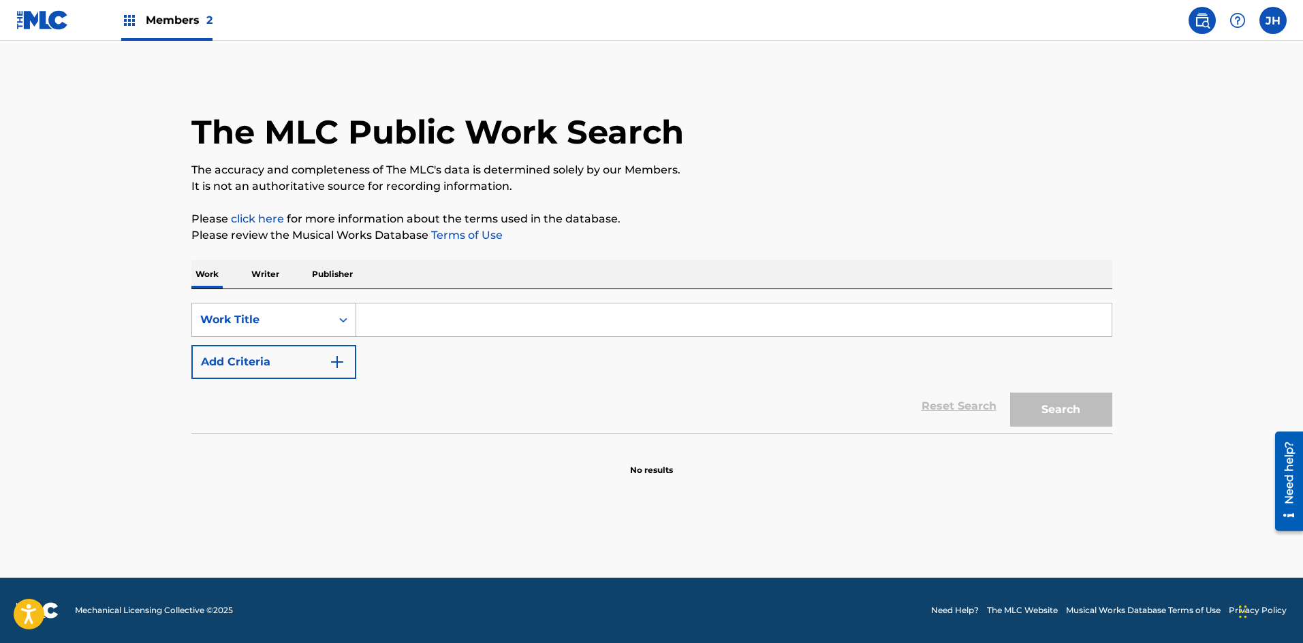
click at [314, 315] on div "Work Title" at bounding box center [261, 320] width 123 height 16
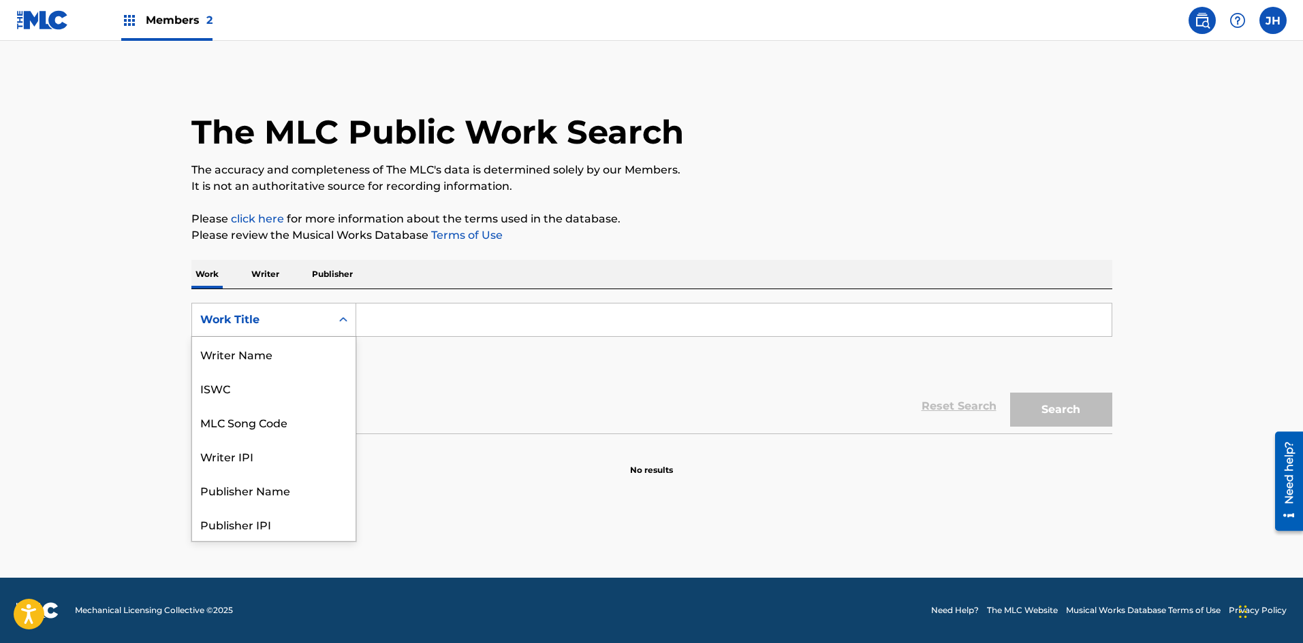
scroll to position [68, 0]
click at [405, 321] on input "Search Form" at bounding box center [733, 320] width 755 height 33
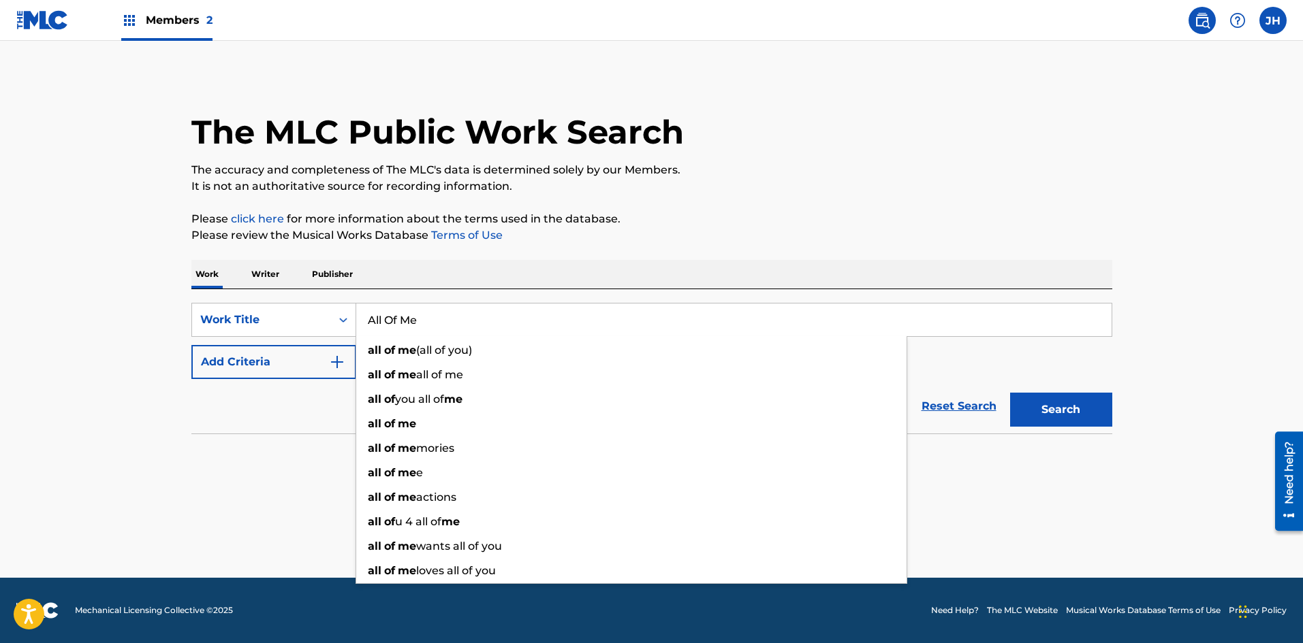
type input "All Of Me"
click at [332, 409] on div "Reset Search Search" at bounding box center [651, 406] width 921 height 54
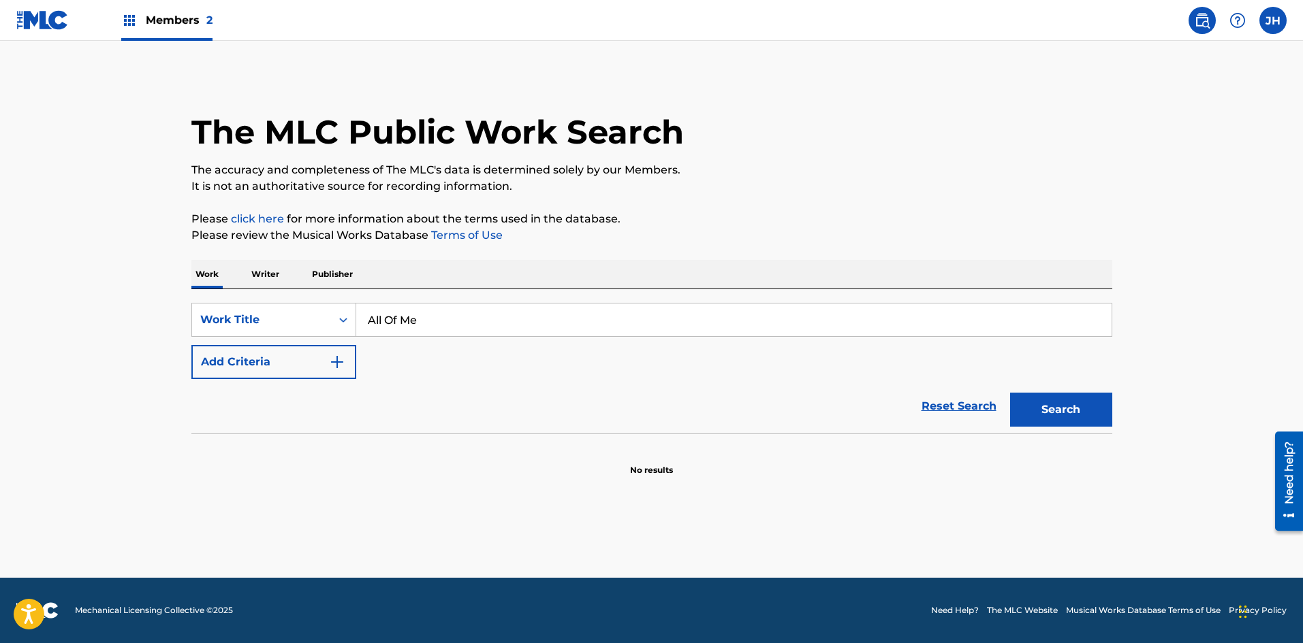
click at [338, 361] on img "Search Form" at bounding box center [337, 362] width 16 height 16
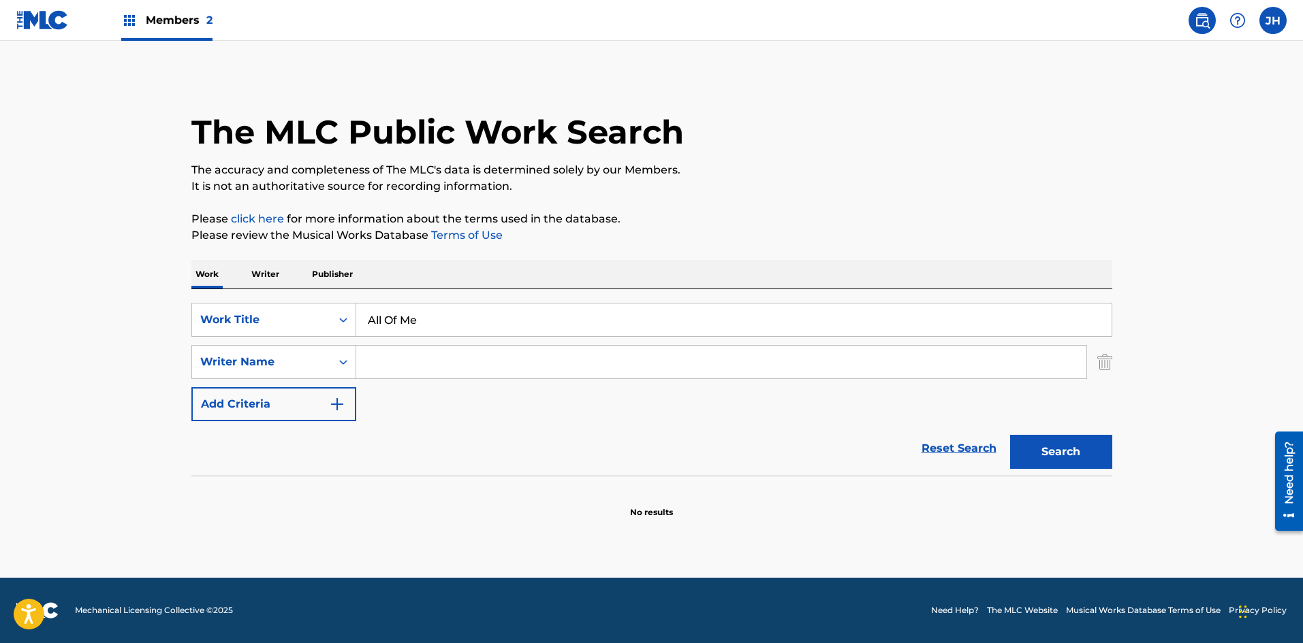
click at [407, 366] on input "Search Form" at bounding box center [721, 362] width 730 height 33
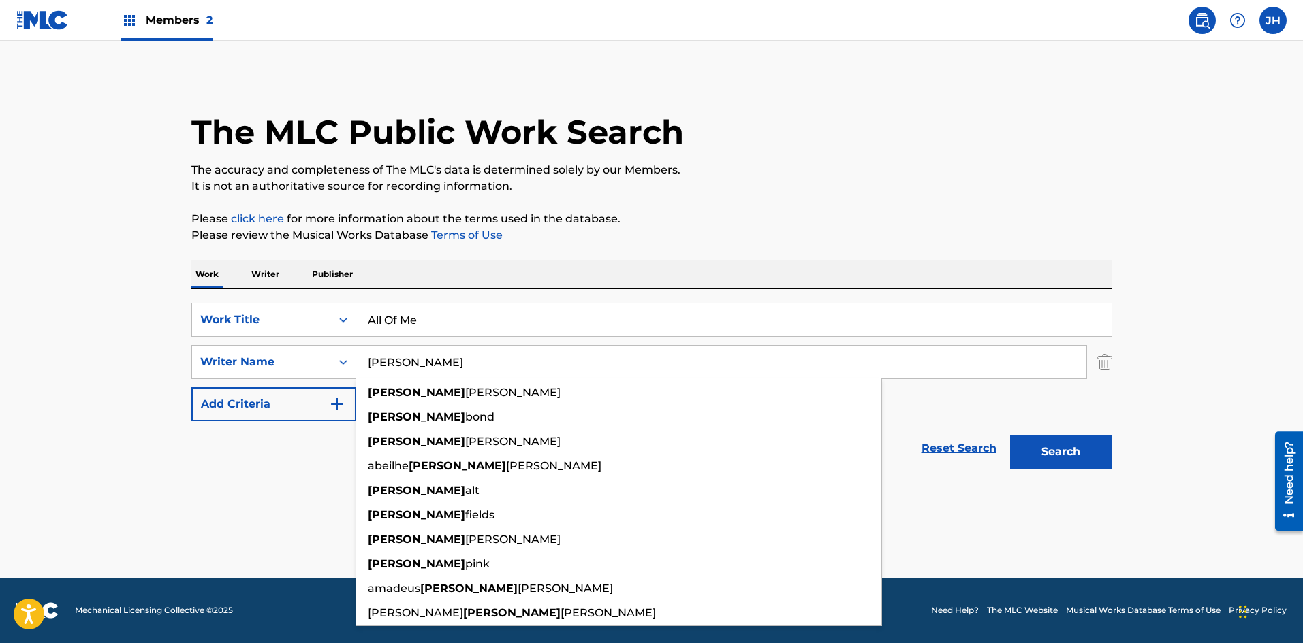
type input "[PERSON_NAME]"
drag, startPoint x: 315, startPoint y: 432, endPoint x: 389, endPoint y: 448, distance: 75.9
click at [319, 432] on div "Reset Search Search" at bounding box center [651, 448] width 921 height 54
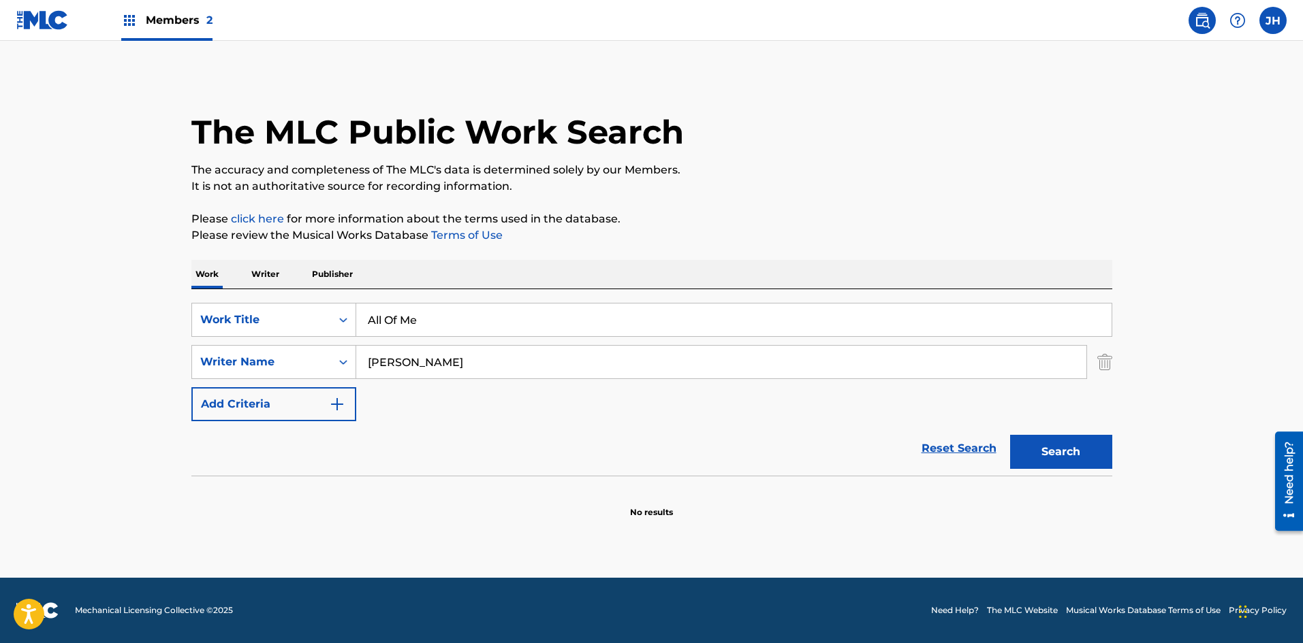
click at [1074, 460] on button "Search" at bounding box center [1061, 452] width 102 height 34
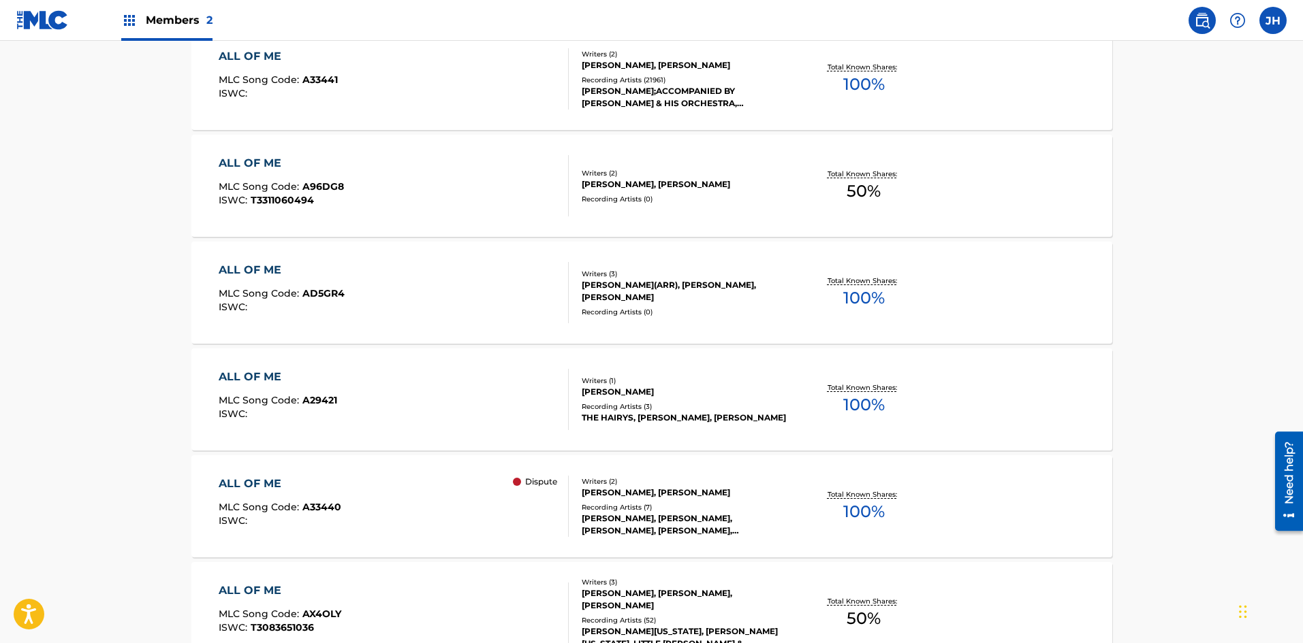
scroll to position [475, 0]
click at [369, 506] on div "ALL OF ME MLC Song Code : A33440 ISWC : Dispute" at bounding box center [394, 505] width 350 height 61
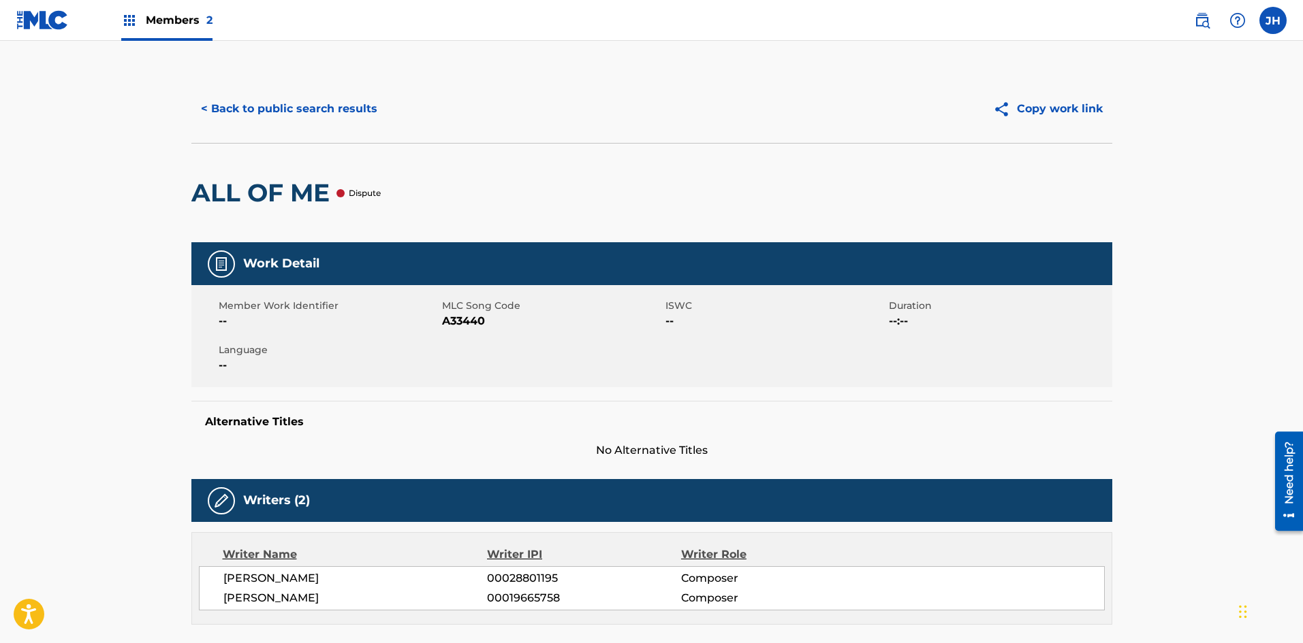
click at [272, 112] on button "< Back to public search results" at bounding box center [288, 109] width 195 height 34
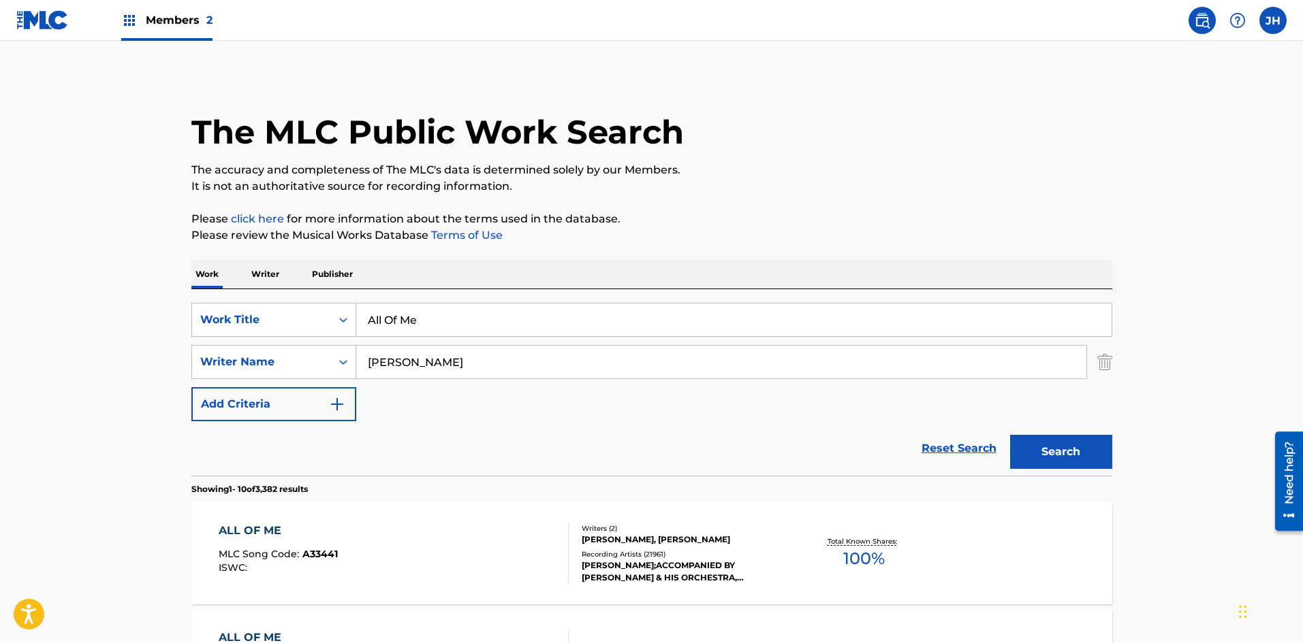
scroll to position [553, 0]
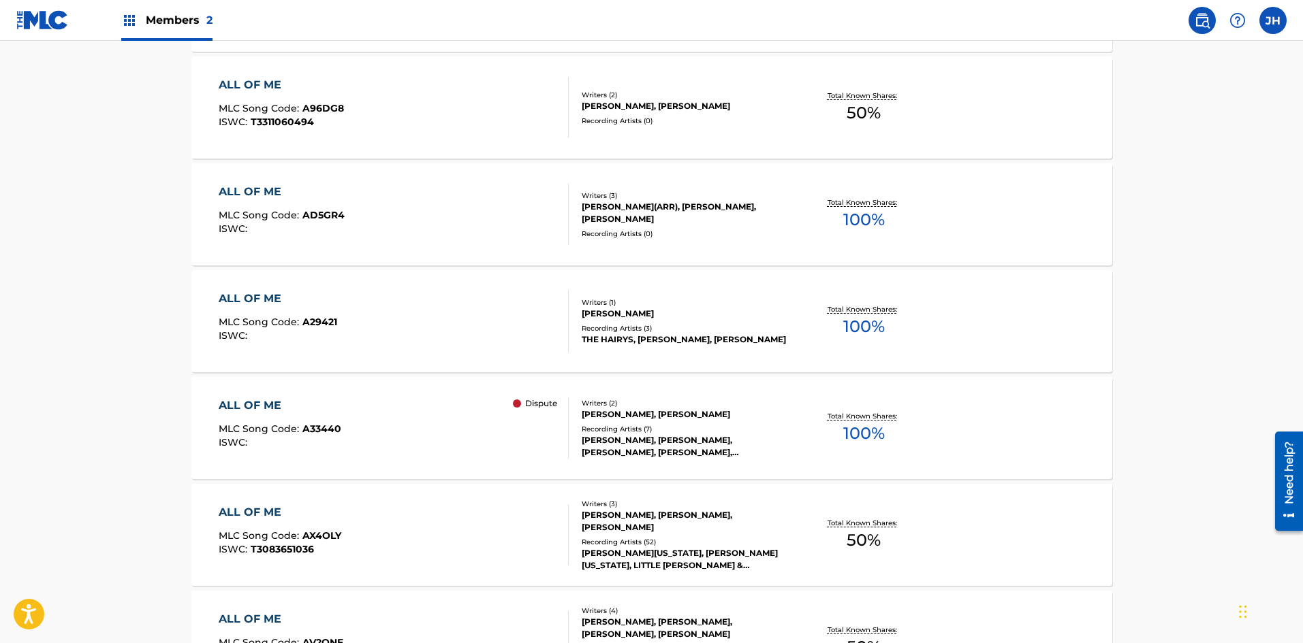
click at [484, 111] on div "ALL OF ME MLC Song Code : A96DG8 ISWC : T3311060494" at bounding box center [394, 107] width 350 height 61
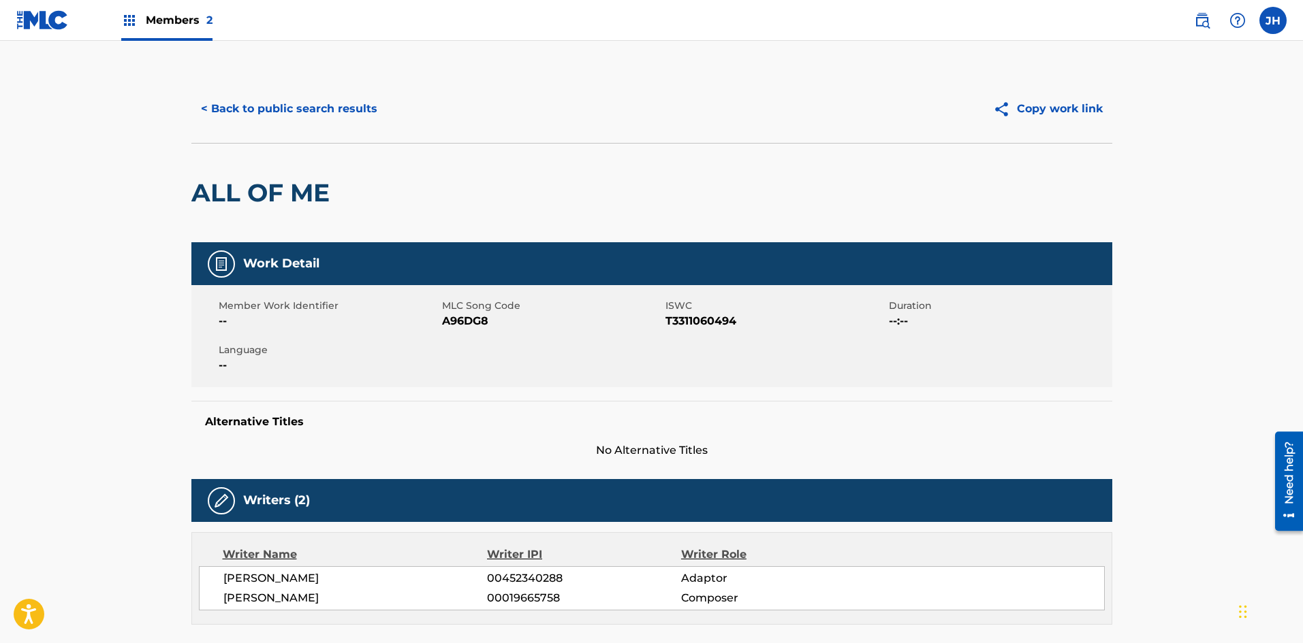
click at [246, 104] on button "< Back to public search results" at bounding box center [288, 109] width 195 height 34
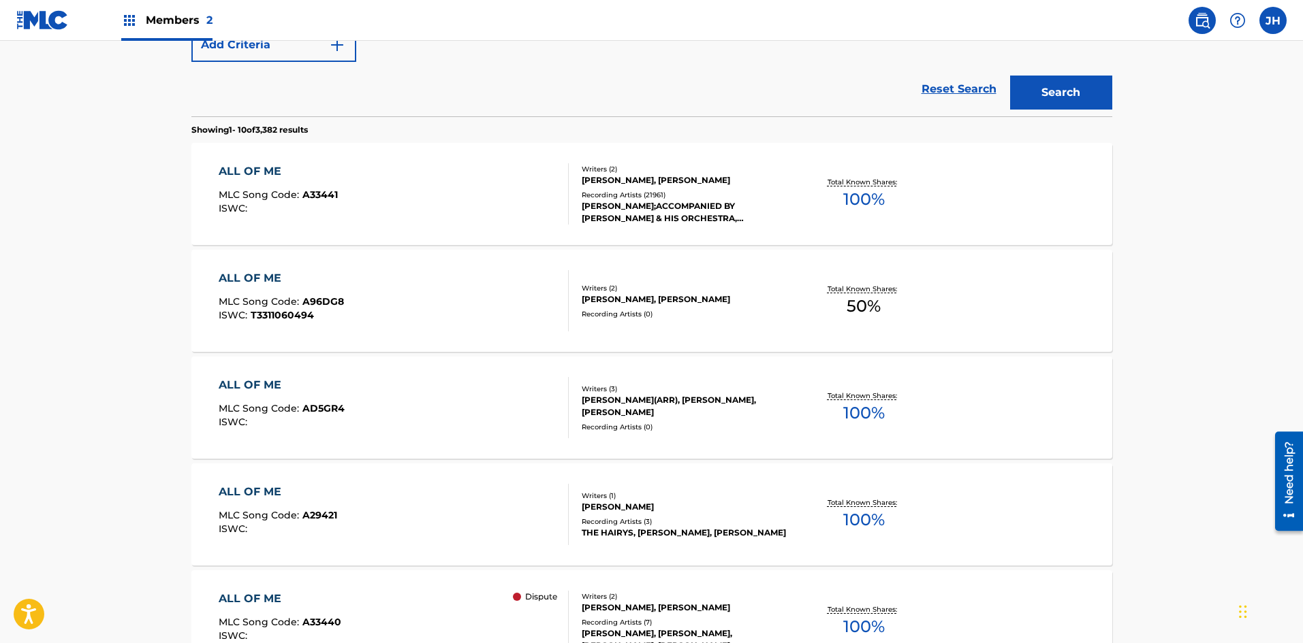
scroll to position [359, 0]
click at [512, 192] on div "ALL OF ME MLC Song Code : A33441 ISWC :" at bounding box center [394, 194] width 350 height 61
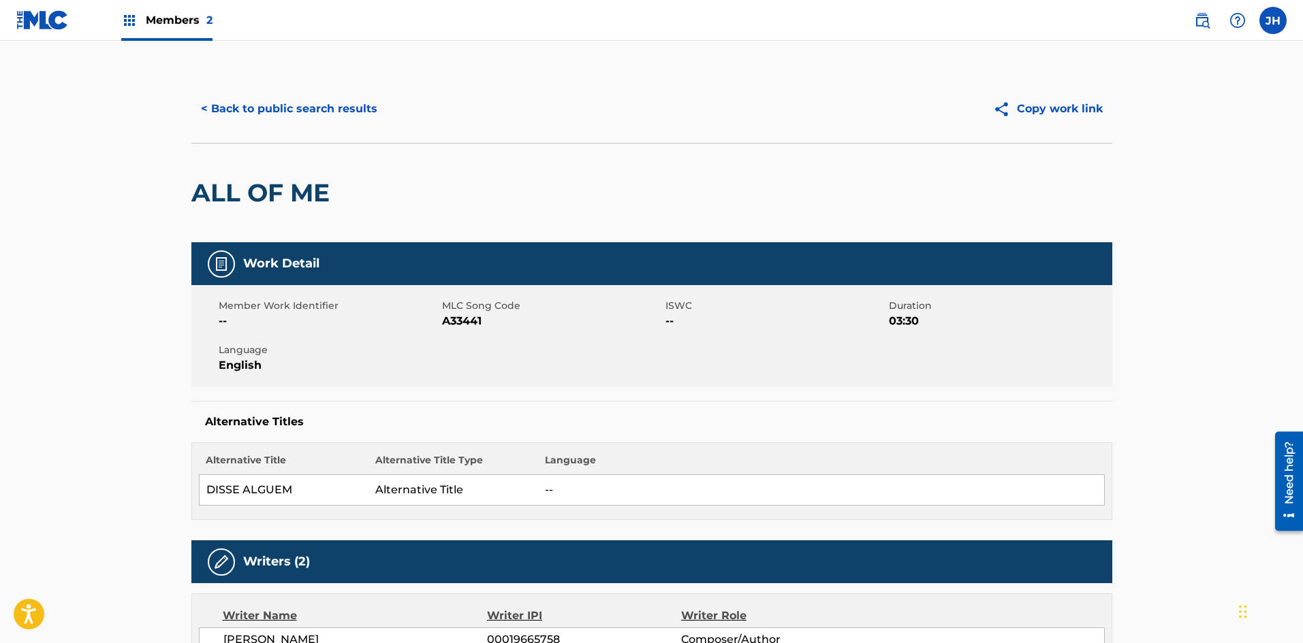
click at [244, 108] on button "< Back to public search results" at bounding box center [288, 109] width 195 height 34
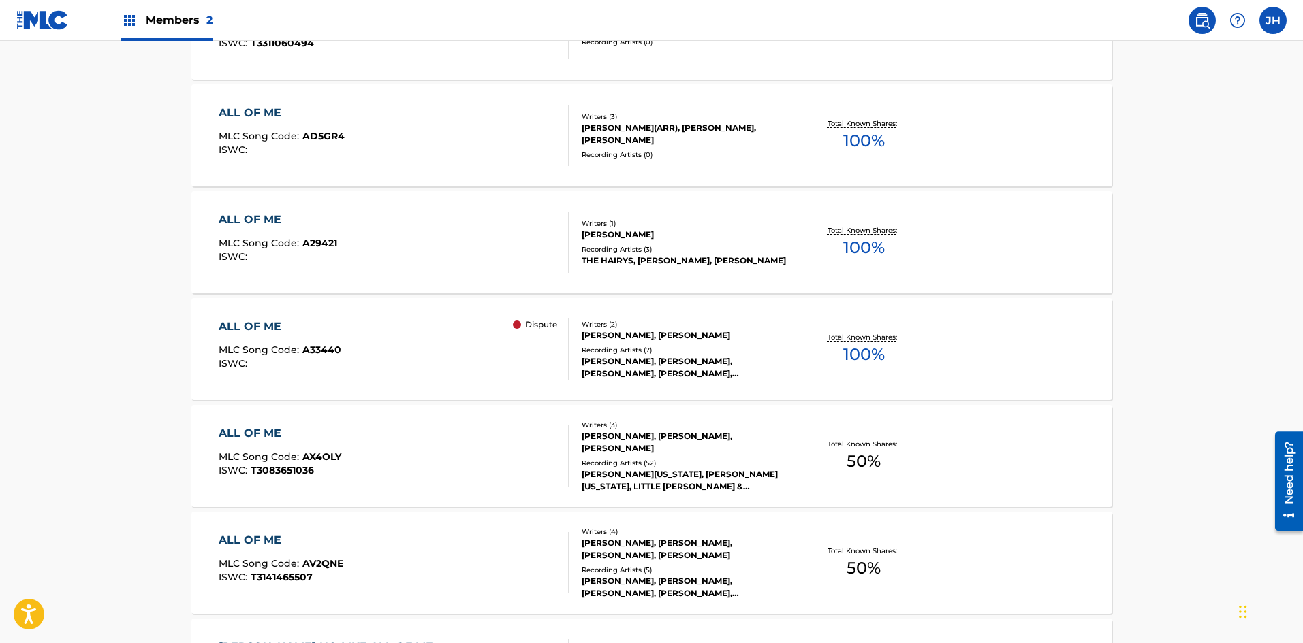
scroll to position [633, 0]
click at [427, 351] on div "ALL OF ME MLC Song Code : A33440 ISWC : Dispute" at bounding box center [394, 348] width 350 height 61
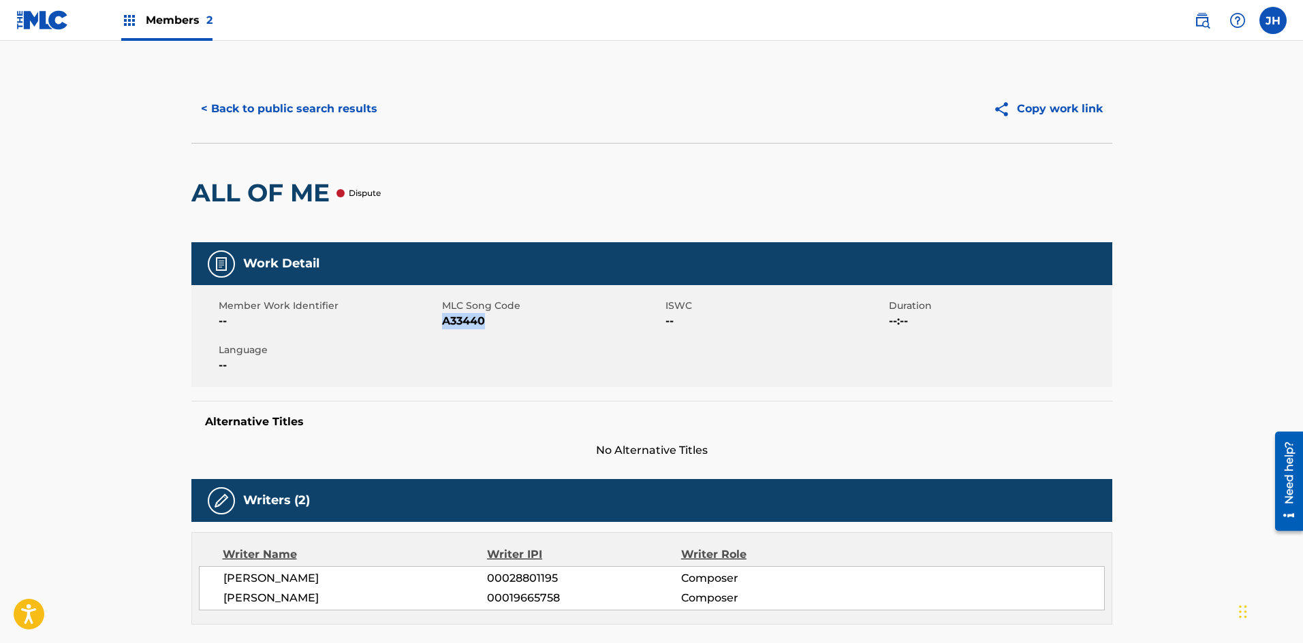
drag, startPoint x: 483, startPoint y: 321, endPoint x: 439, endPoint y: 319, distance: 44.3
click at [443, 321] on span "A33440" at bounding box center [552, 321] width 220 height 16
copy span "A33440"
click at [240, 117] on button "< Back to public search results" at bounding box center [288, 109] width 195 height 34
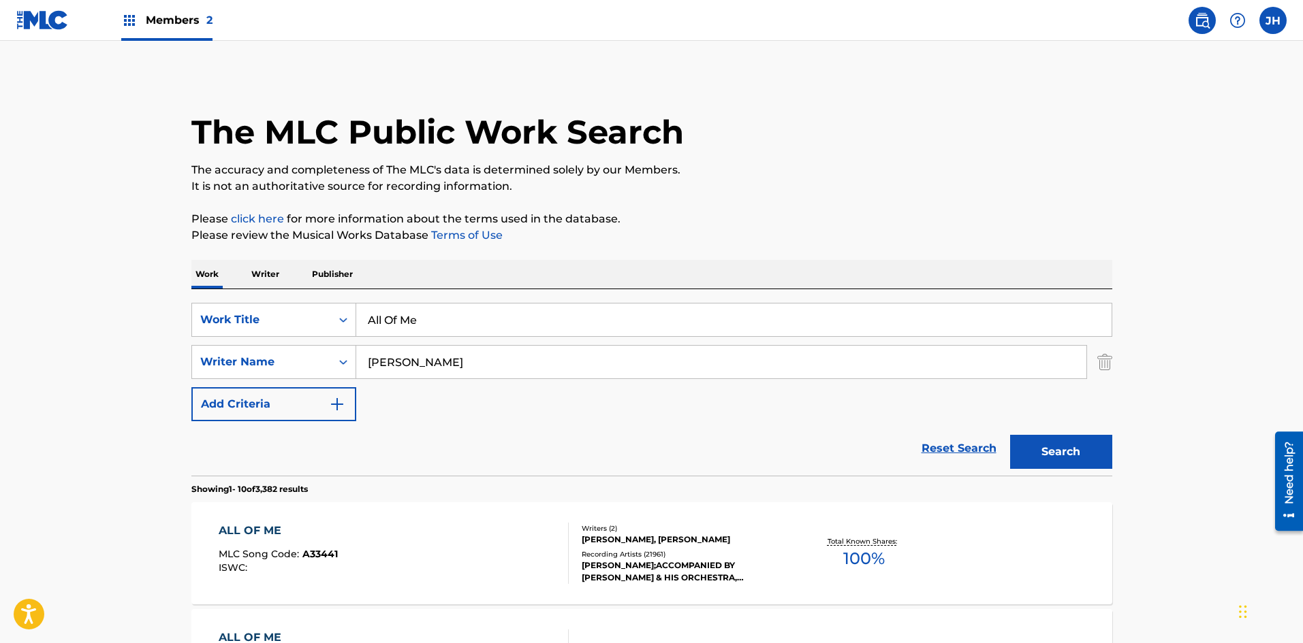
drag, startPoint x: 1113, startPoint y: 366, endPoint x: 1095, endPoint y: 366, distance: 18.4
drag, startPoint x: 1115, startPoint y: 362, endPoint x: 1082, endPoint y: 358, distance: 32.9
click at [1106, 364] on img "Search Form" at bounding box center [1104, 362] width 15 height 34
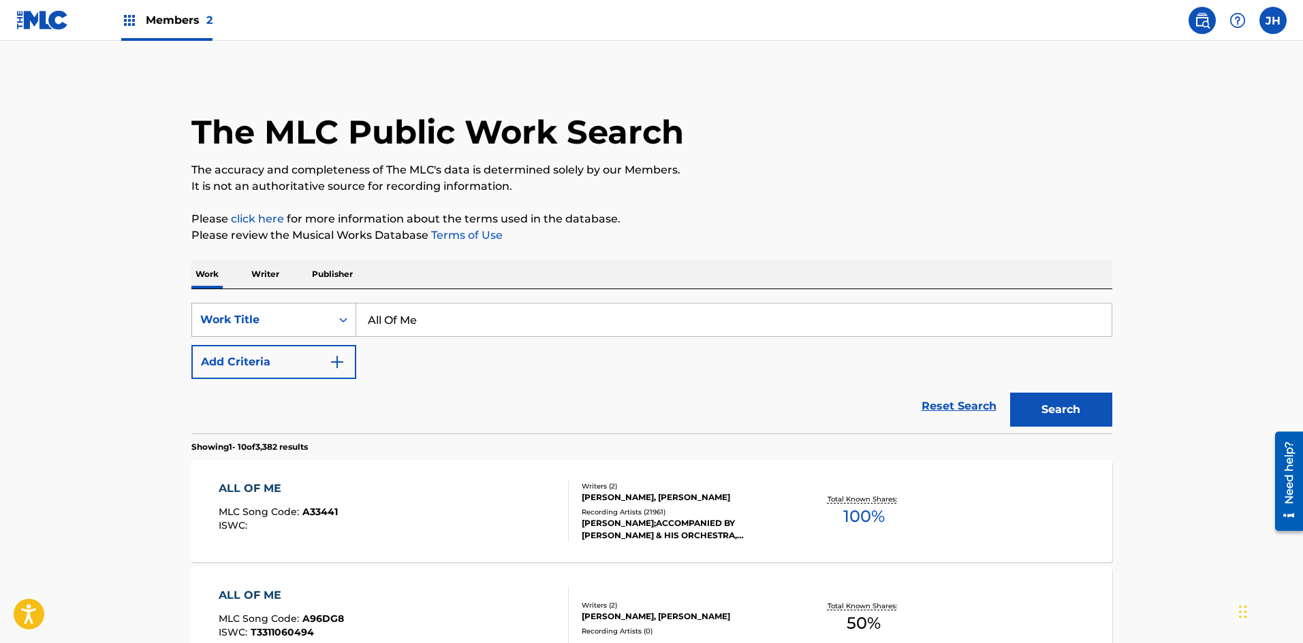
drag, startPoint x: 437, startPoint y: 323, endPoint x: 310, endPoint y: 313, distance: 127.1
click at [310, 313] on div "SearchWithCriteriacce3f369-f580-445c-8aed-6a6834aa760f Work Title All Of Me" at bounding box center [651, 320] width 921 height 34
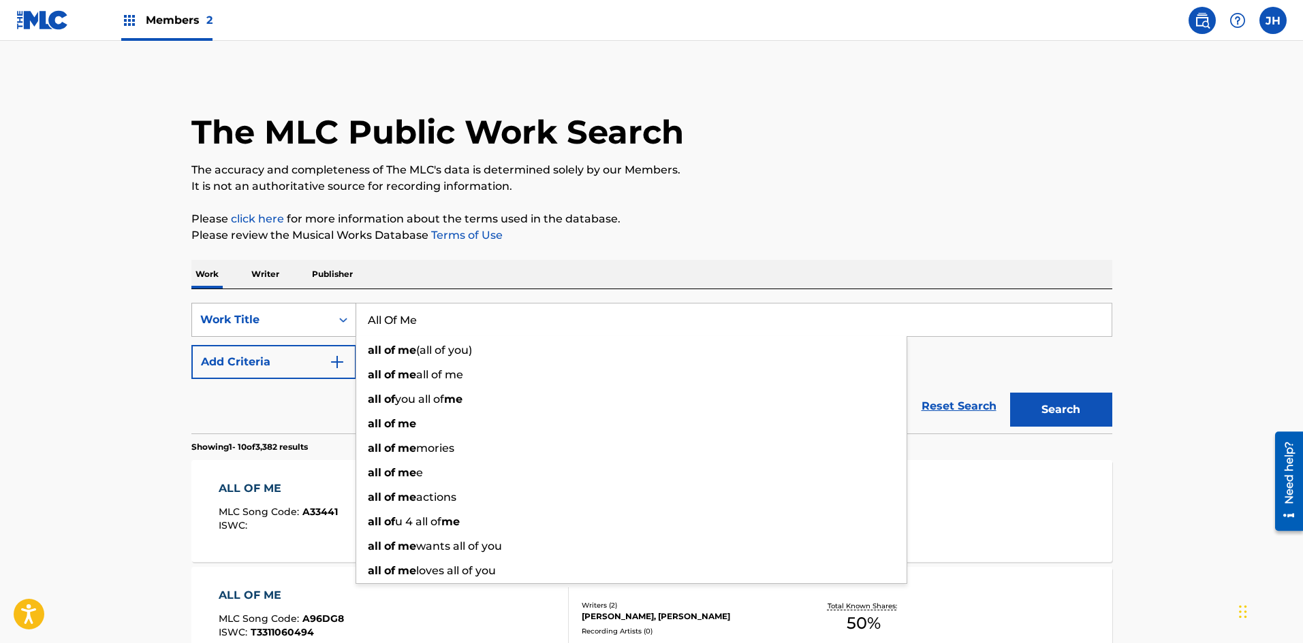
paste input "V91K2"
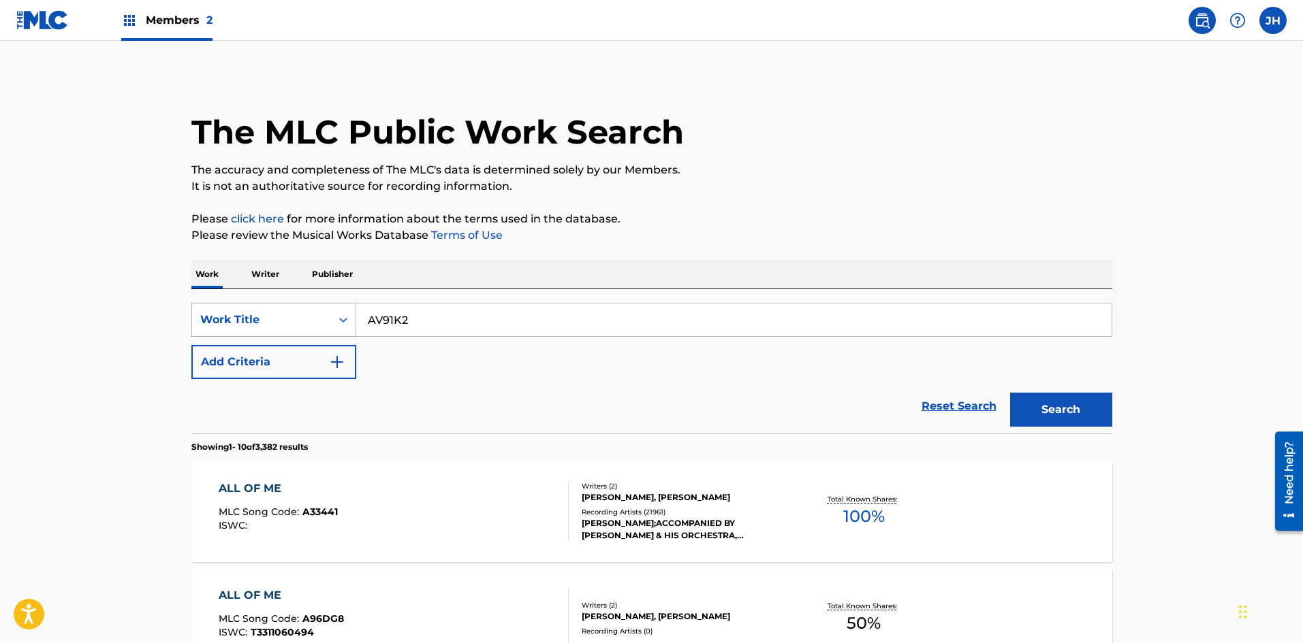
type input "AV91K2"
drag, startPoint x: 298, startPoint y: 319, endPoint x: 317, endPoint y: 334, distance: 23.3
click at [299, 319] on div "Work Title" at bounding box center [261, 320] width 123 height 16
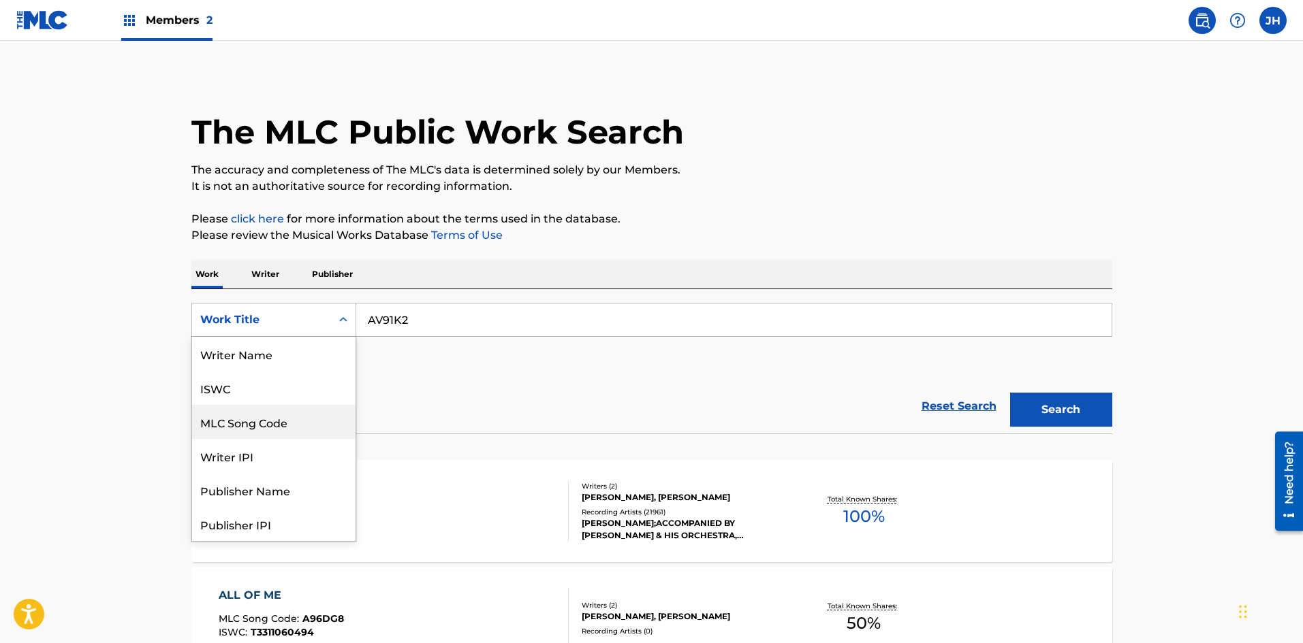
scroll to position [68, 0]
click at [279, 363] on div "MLC Song Code" at bounding box center [273, 354] width 163 height 34
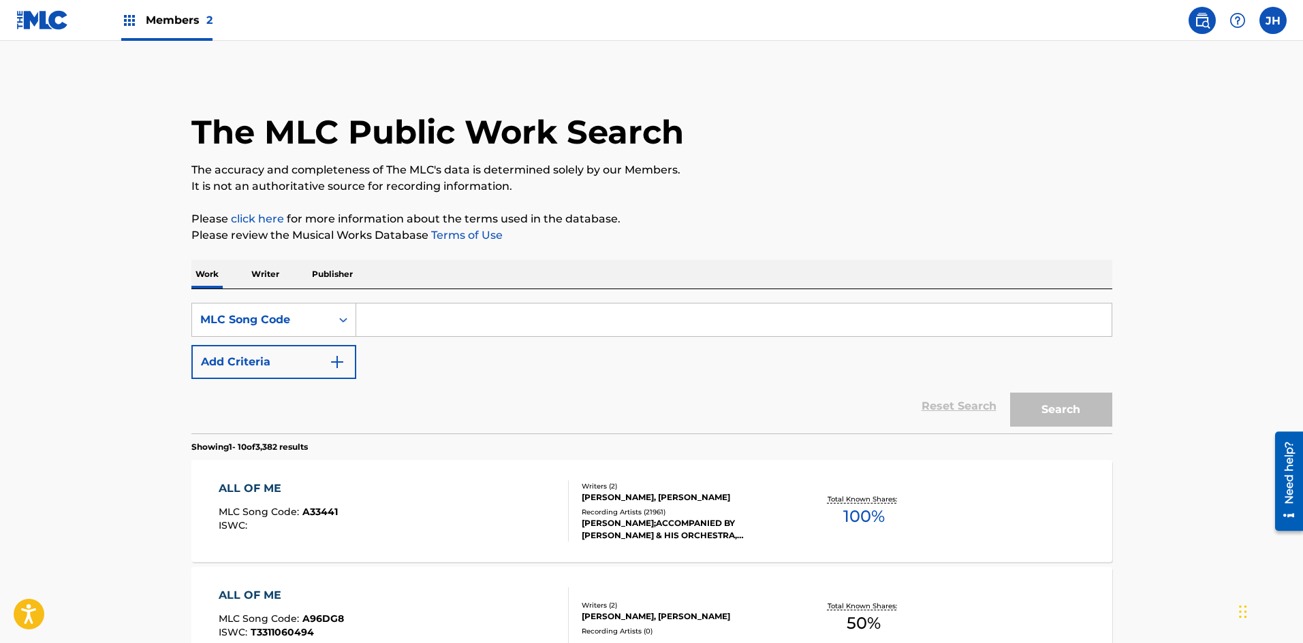
drag, startPoint x: 430, startPoint y: 321, endPoint x: 453, endPoint y: 329, distance: 25.2
click at [430, 318] on input "Search Form" at bounding box center [733, 320] width 755 height 33
paste input "AV91K2"
type input "AV91K2"
click at [1040, 398] on button "Search" at bounding box center [1061, 410] width 102 height 34
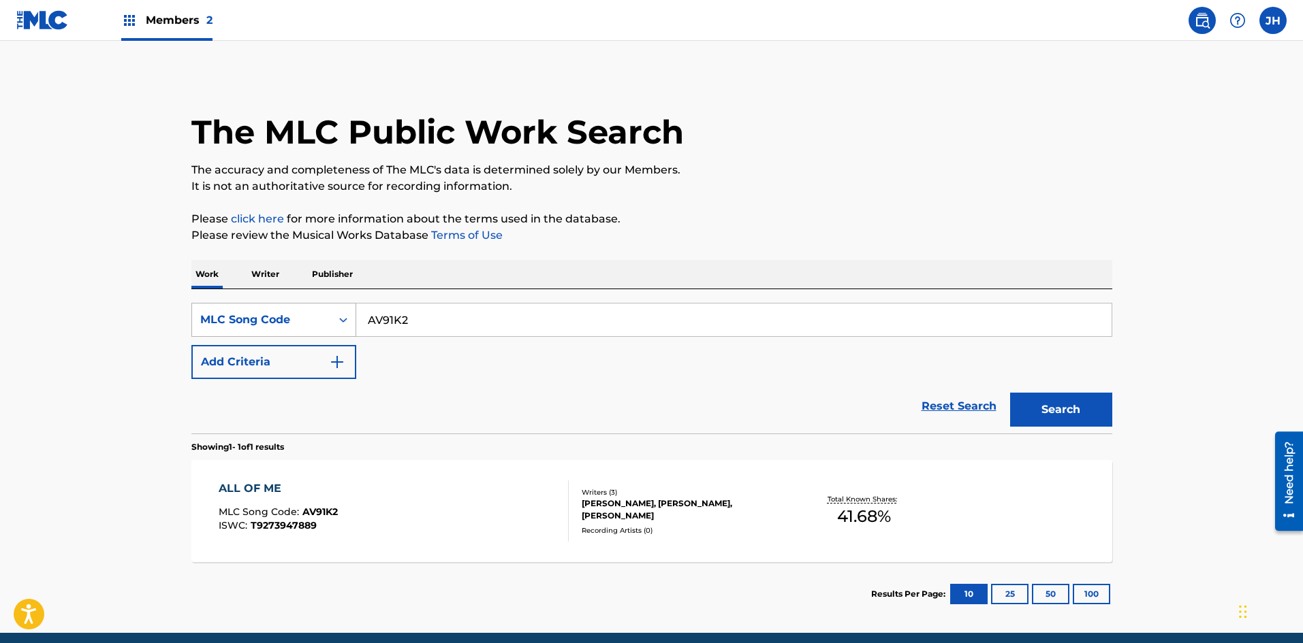
drag, startPoint x: 400, startPoint y: 323, endPoint x: 342, endPoint y: 324, distance: 57.9
click at [343, 324] on div "SearchWithCriteria5e23f062-e6c2-4b0a-bb3e-323472d845e8 MLC Song Code AV91K2" at bounding box center [651, 320] width 921 height 34
click at [331, 321] on div "Search Form" at bounding box center [343, 320] width 25 height 33
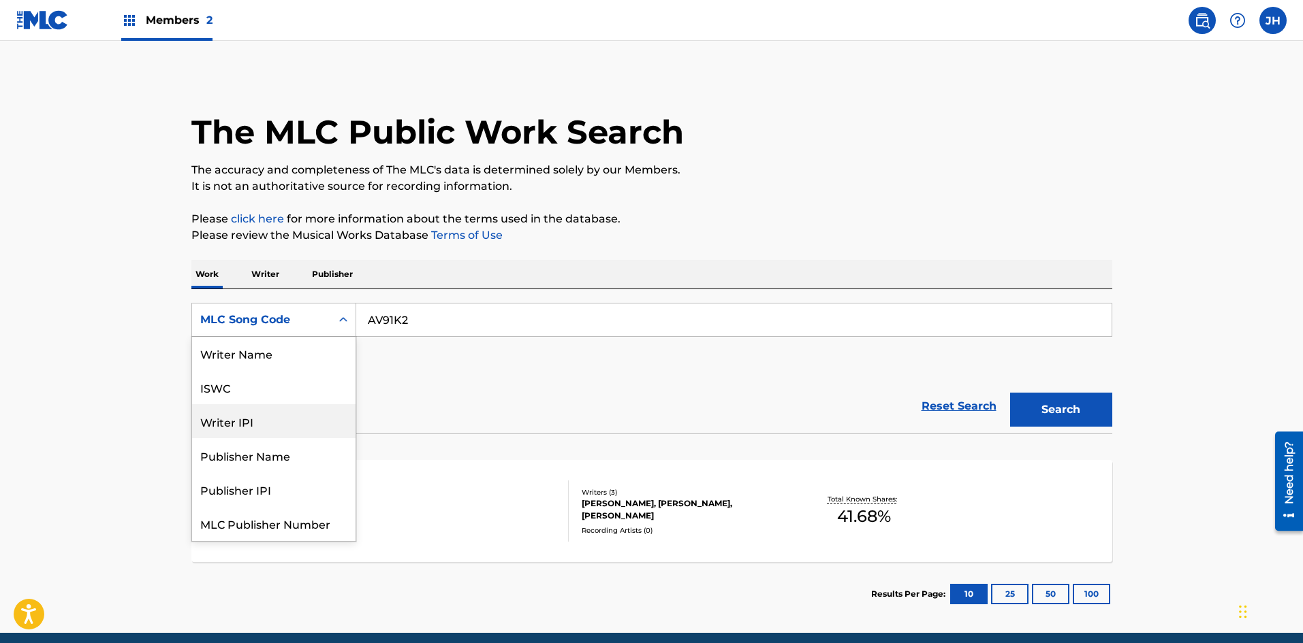
scroll to position [0, 0]
click at [284, 360] on div "Work Title" at bounding box center [273, 354] width 163 height 34
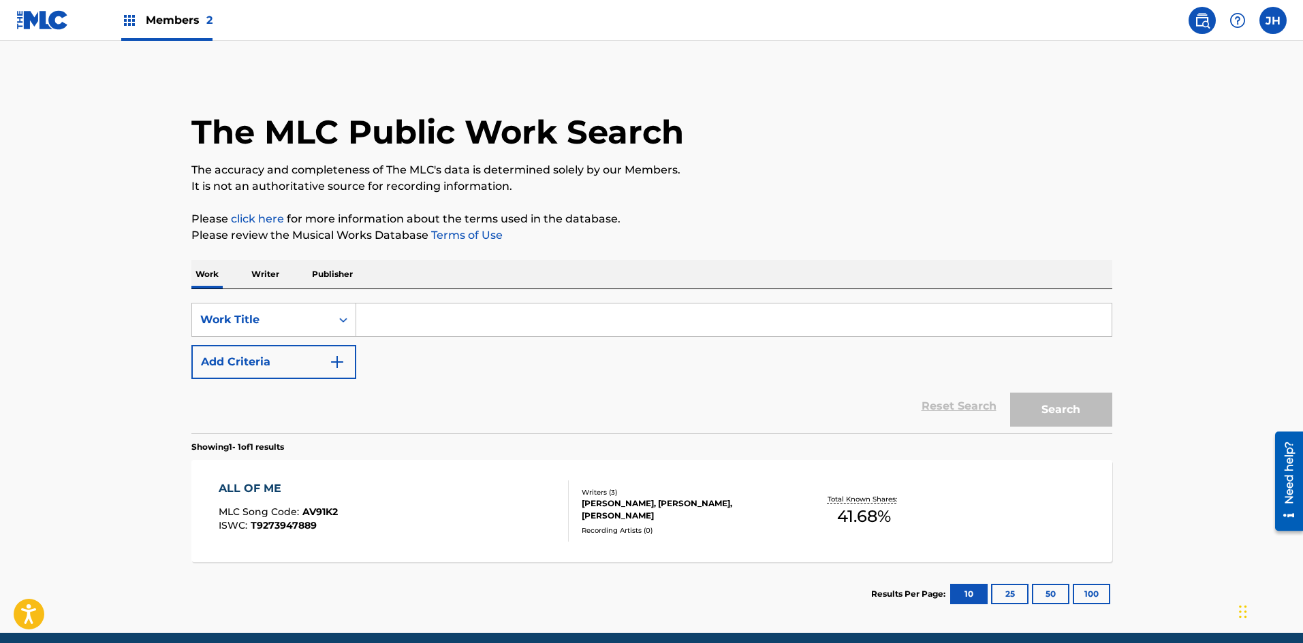
click at [463, 323] on input "Search Form" at bounding box center [733, 320] width 755 height 33
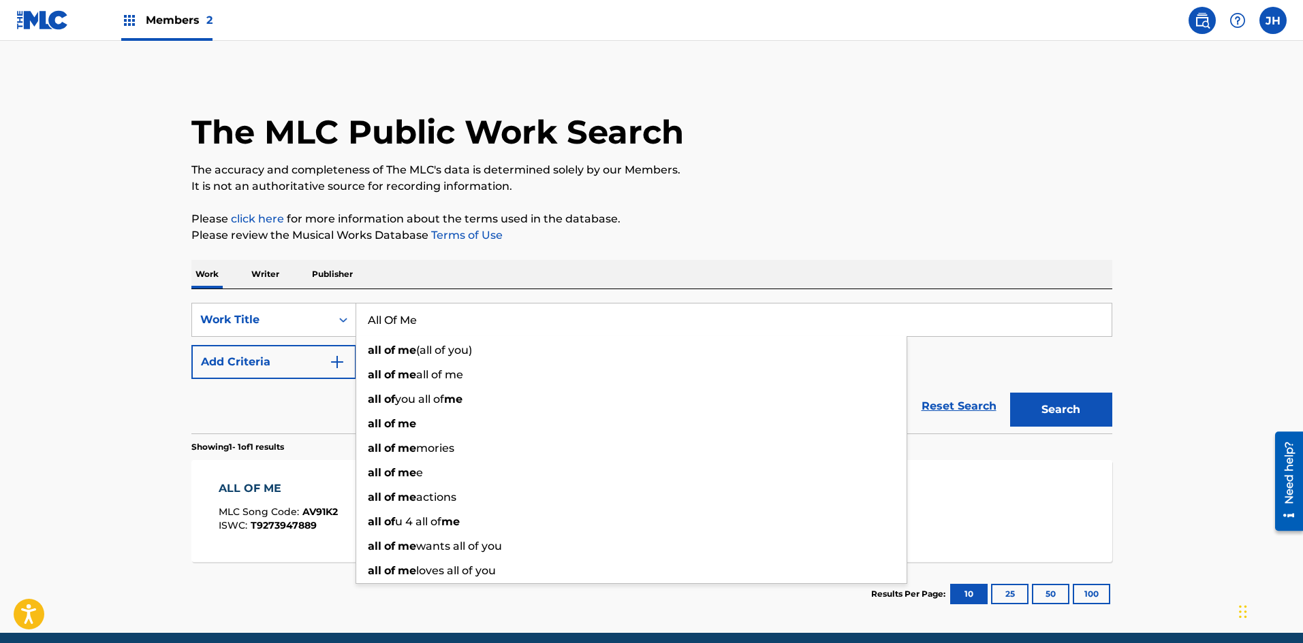
type input "All Of Me"
click at [304, 362] on button "Add Criteria" at bounding box center [273, 362] width 165 height 34
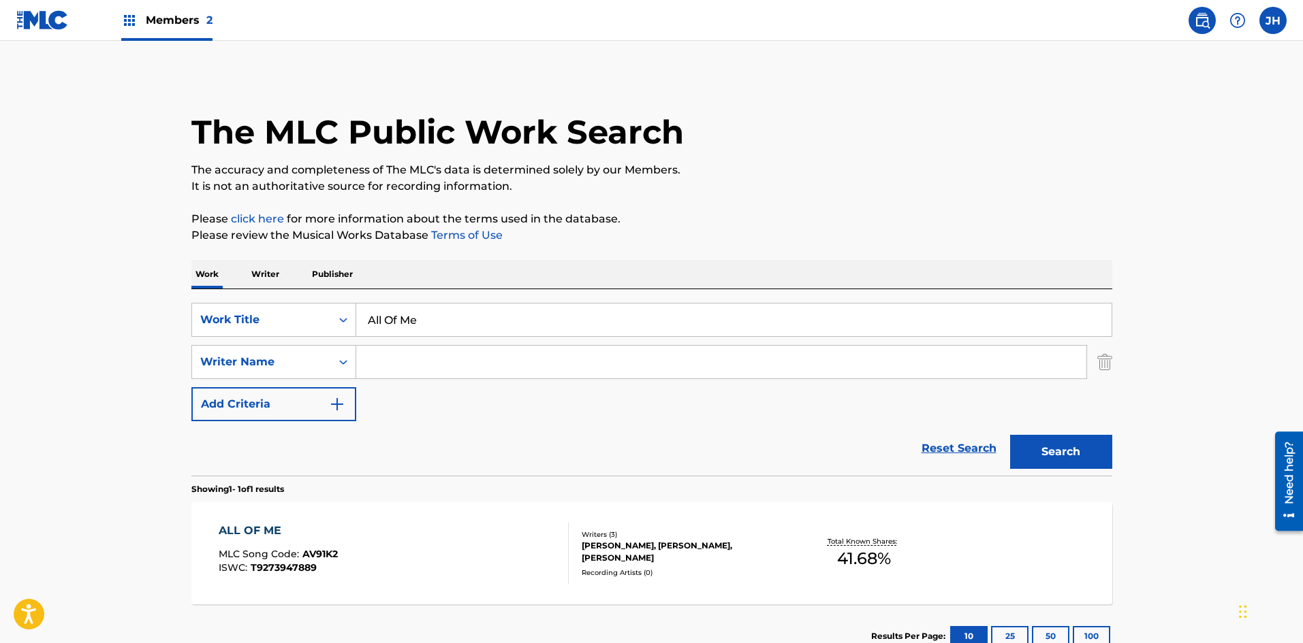
click at [456, 369] on input "Search Form" at bounding box center [721, 362] width 730 height 33
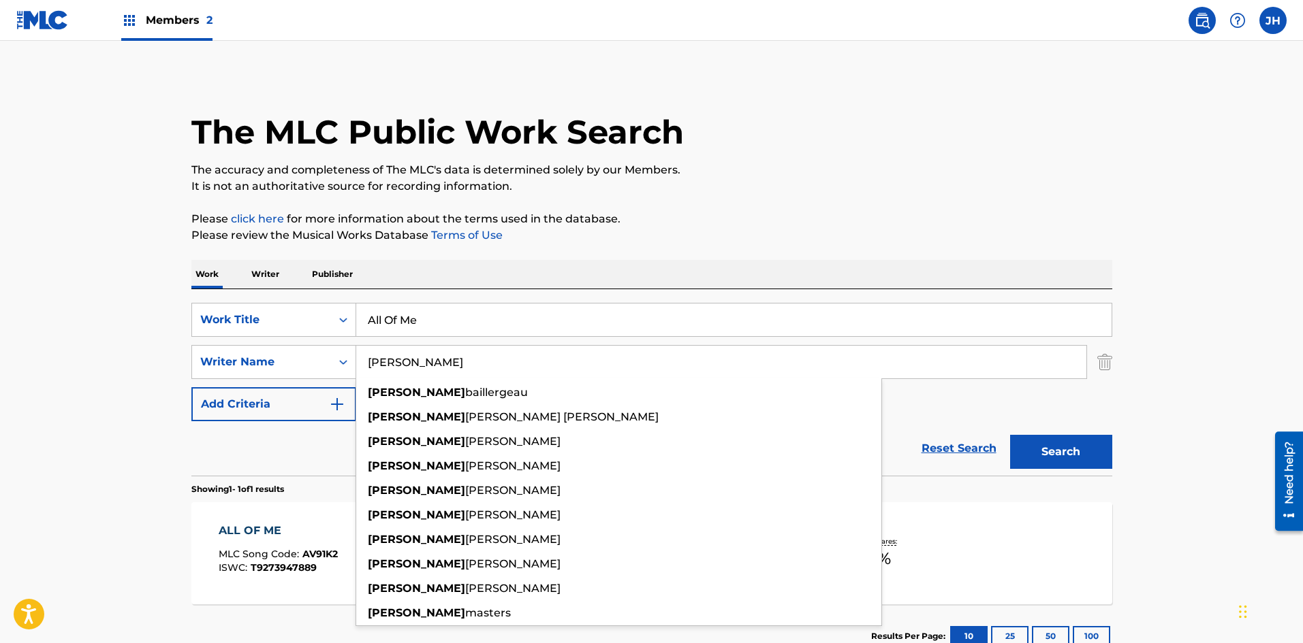
type input "[PERSON_NAME]"
click at [1044, 456] on button "Search" at bounding box center [1061, 452] width 102 height 34
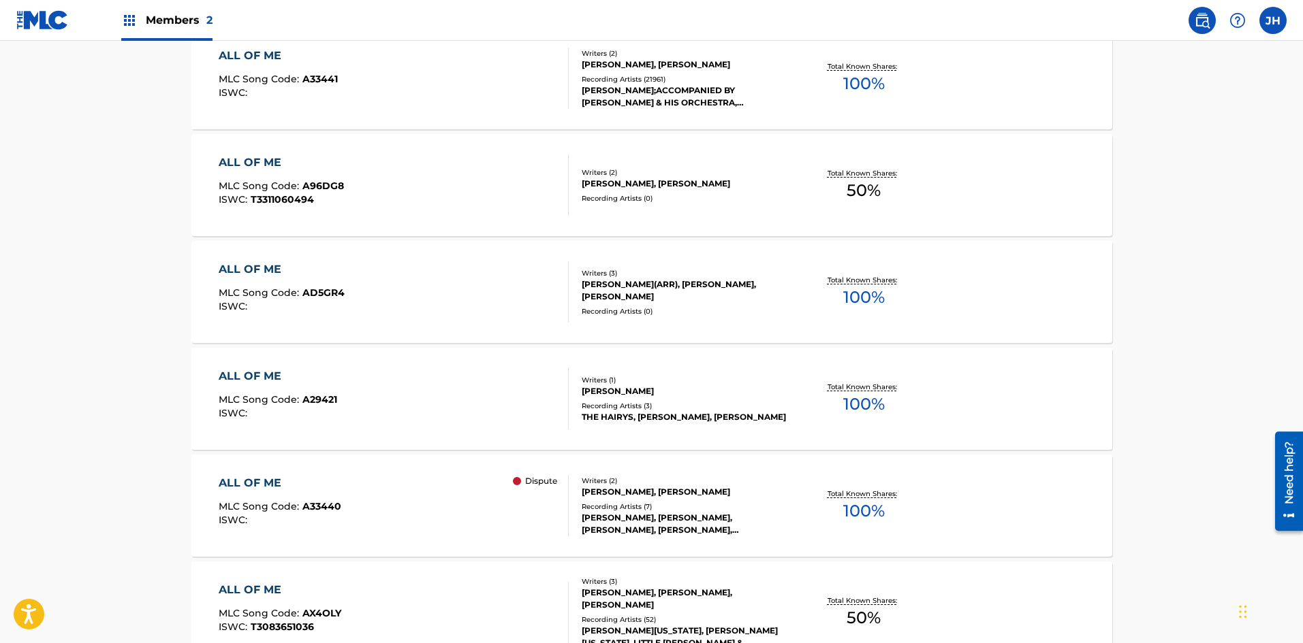
scroll to position [476, 0]
click at [382, 492] on div "ALL OF ME MLC Song Code : A33440 ISWC : Dispute" at bounding box center [394, 505] width 350 height 61
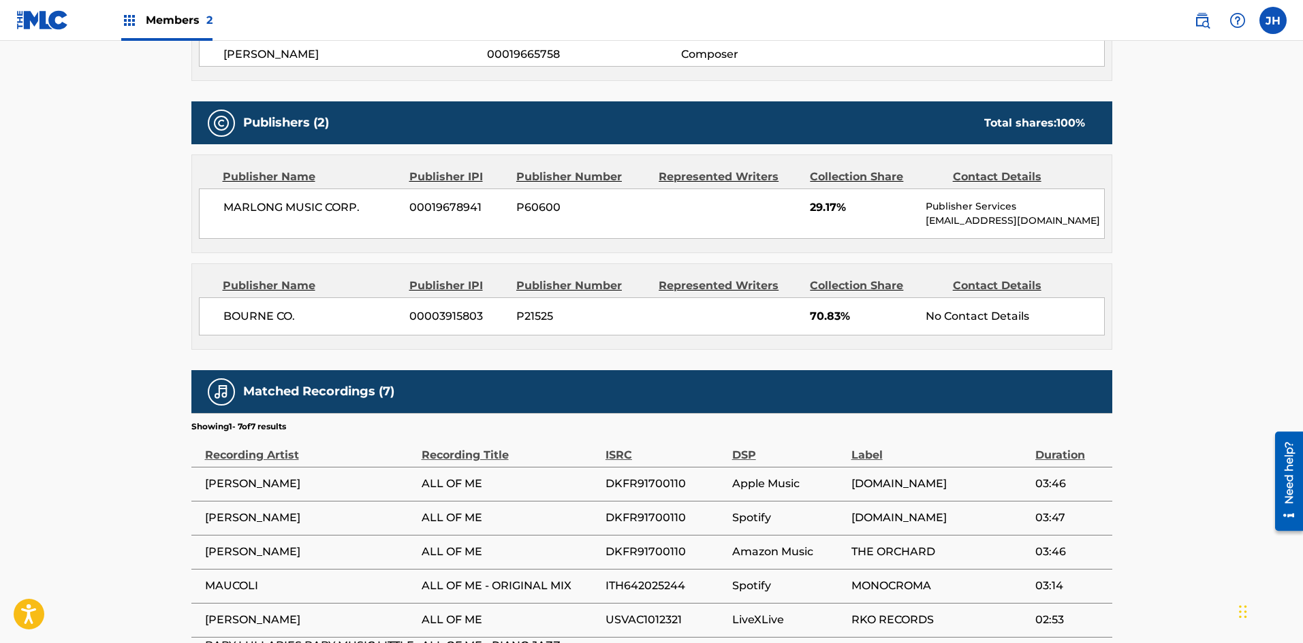
scroll to position [545, 0]
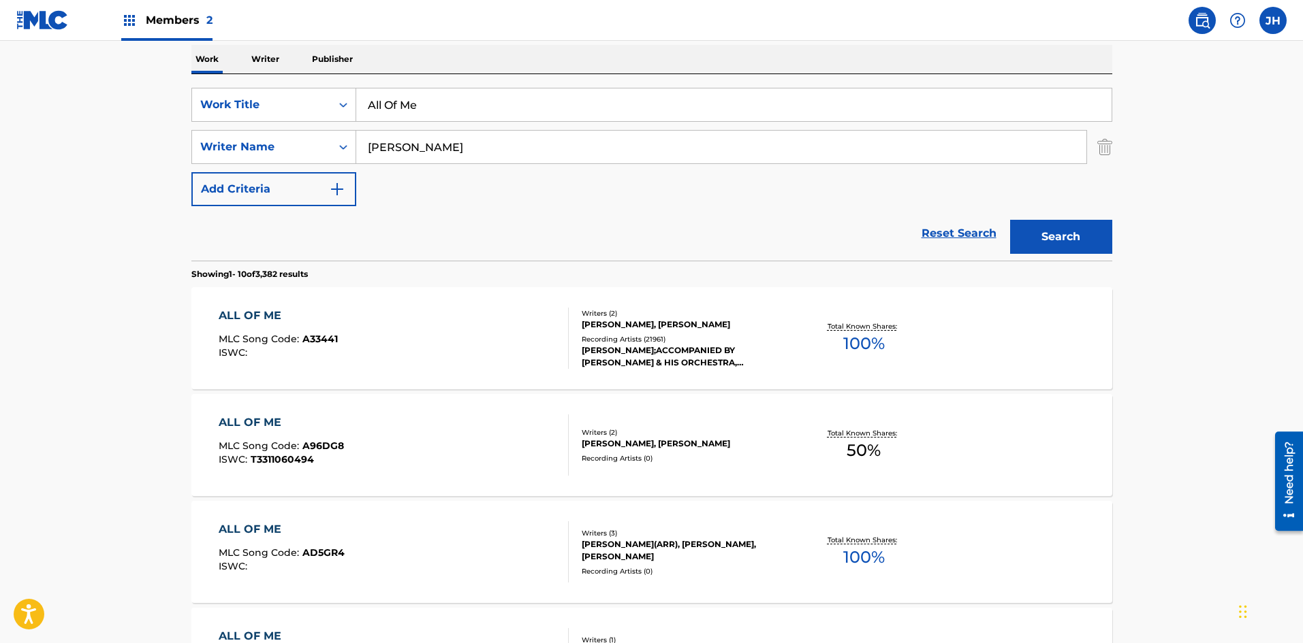
scroll to position [214, 0]
click at [450, 329] on div "ALL OF ME MLC Song Code : A33441 ISWC :" at bounding box center [394, 339] width 350 height 61
